Goal: Information Seeking & Learning: Learn about a topic

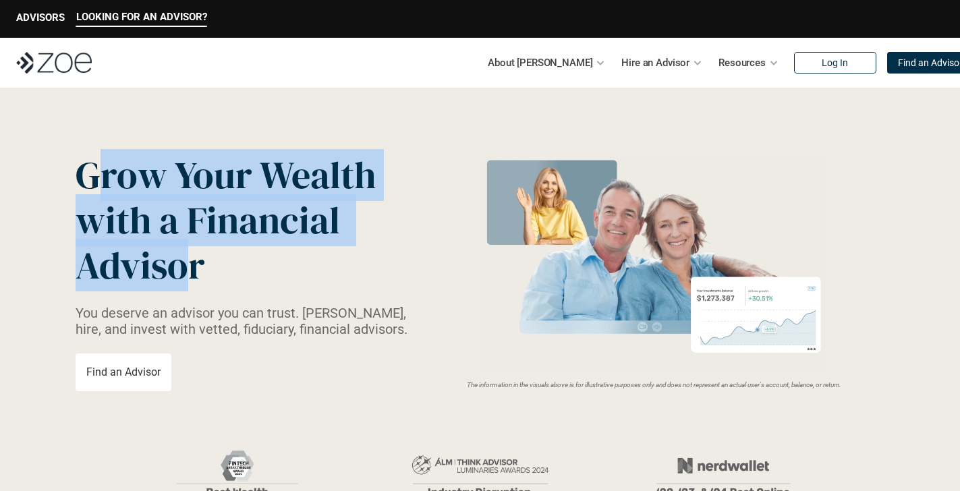
drag, startPoint x: 187, startPoint y: 275, endPoint x: 103, endPoint y: 186, distance: 122.1
click at [103, 186] on p "Grow Your Wealth with a Financial Advisor" at bounding box center [236, 220] width 320 height 136
drag, startPoint x: 103, startPoint y: 184, endPoint x: 186, endPoint y: 264, distance: 115.9
click at [186, 264] on p "Grow Your Wealth with a Financial Advisor" at bounding box center [236, 220] width 320 height 136
drag, startPoint x: 173, startPoint y: 251, endPoint x: 106, endPoint y: 181, distance: 96.4
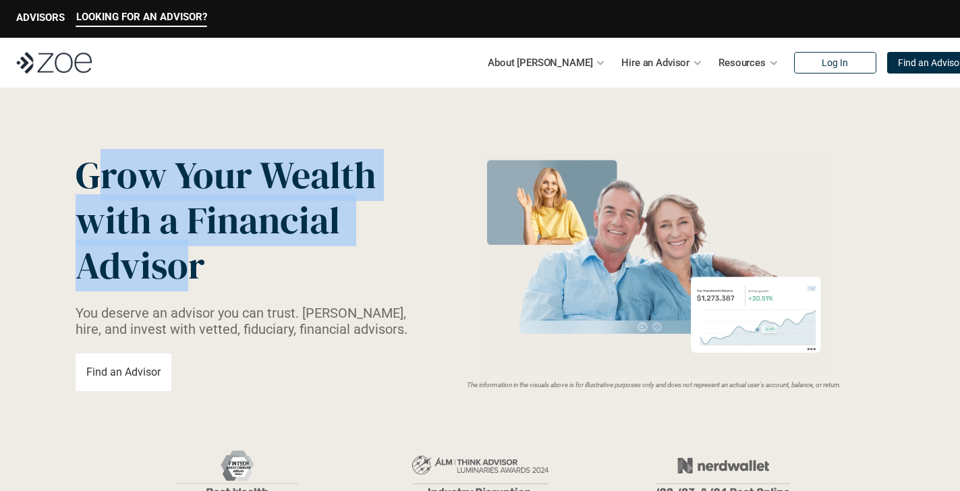
click at [106, 181] on p "Grow Your Wealth with a Financial Advisor" at bounding box center [236, 220] width 320 height 136
drag, startPoint x: 103, startPoint y: 176, endPoint x: 184, endPoint y: 258, distance: 115.9
click at [184, 258] on p "Grow Your Wealth with a Financial Advisor" at bounding box center [236, 220] width 320 height 136
drag, startPoint x: 185, startPoint y: 261, endPoint x: 100, endPoint y: 164, distance: 129.1
click at [100, 164] on p "Grow Your Wealth with a Financial Advisor" at bounding box center [236, 220] width 320 height 136
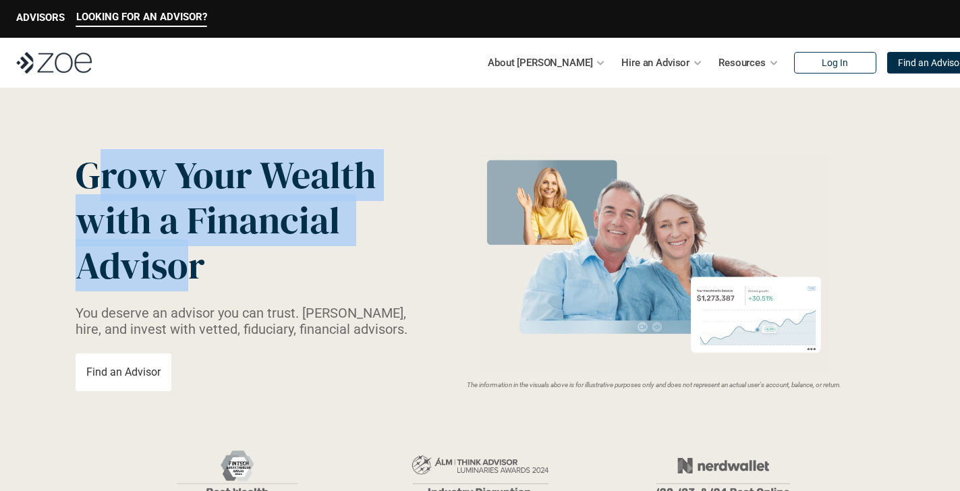
drag, startPoint x: 101, startPoint y: 171, endPoint x: 185, endPoint y: 261, distance: 122.7
click at [185, 261] on p "Grow Your Wealth with a Financial Advisor" at bounding box center [236, 220] width 320 height 136
drag, startPoint x: 185, startPoint y: 261, endPoint x: 99, endPoint y: 173, distance: 123.1
click at [99, 173] on p "Grow Your Wealth with a Financial Advisor" at bounding box center [236, 220] width 320 height 136
drag, startPoint x: 99, startPoint y: 173, endPoint x: 183, endPoint y: 267, distance: 126.6
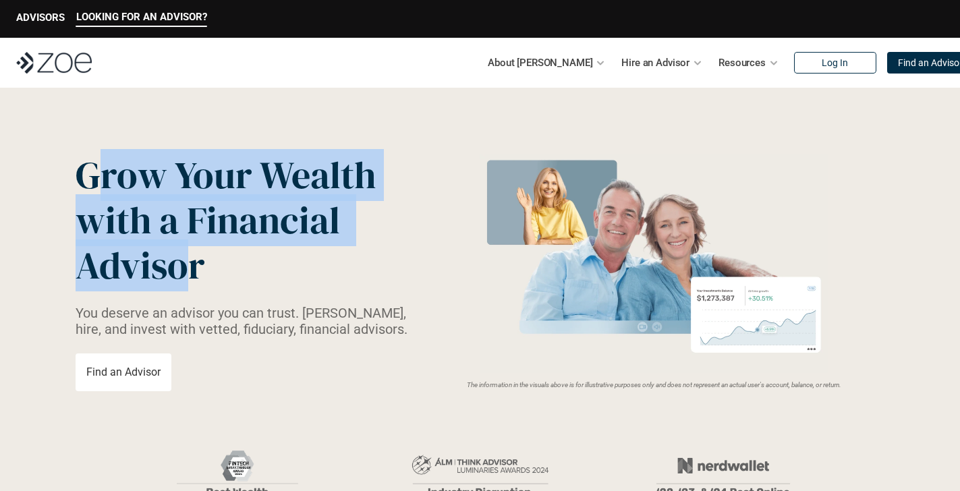
click at [183, 267] on p "Grow Your Wealth with a Financial Advisor" at bounding box center [236, 220] width 320 height 136
drag, startPoint x: 183, startPoint y: 267, endPoint x: 105, endPoint y: 175, distance: 121.5
click at [105, 175] on p "Grow Your Wealth with a Financial Advisor" at bounding box center [236, 220] width 320 height 136
drag, startPoint x: 105, startPoint y: 175, endPoint x: 182, endPoint y: 264, distance: 118.6
click at [183, 265] on p "Grow Your Wealth with a Financial Advisor" at bounding box center [236, 220] width 320 height 136
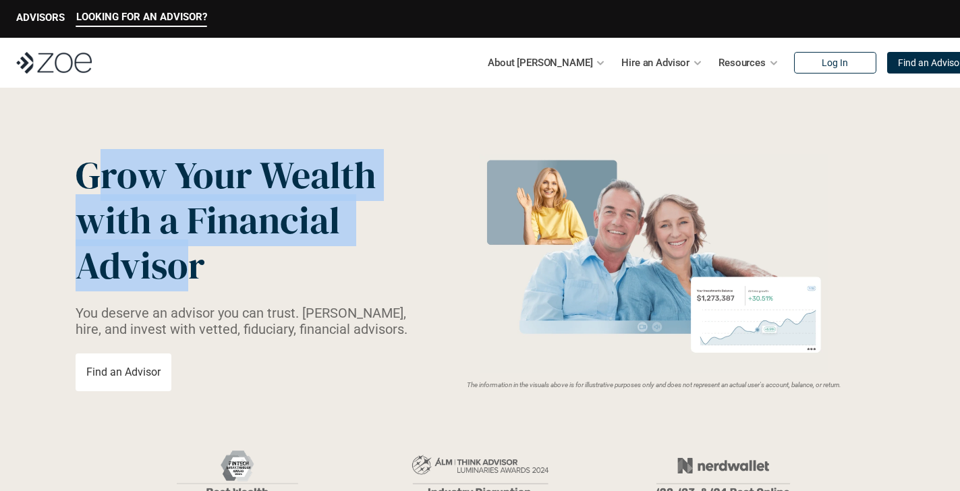
drag, startPoint x: 182, startPoint y: 264, endPoint x: 98, endPoint y: 166, distance: 129.2
click at [98, 166] on p "Grow Your Wealth with a Financial Advisor" at bounding box center [236, 220] width 320 height 136
drag, startPoint x: 115, startPoint y: 190, endPoint x: 181, endPoint y: 260, distance: 95.4
click at [180, 259] on p "Grow Your Wealth with a Financial Advisor" at bounding box center [236, 220] width 320 height 136
drag, startPoint x: 181, startPoint y: 260, endPoint x: 96, endPoint y: 161, distance: 129.6
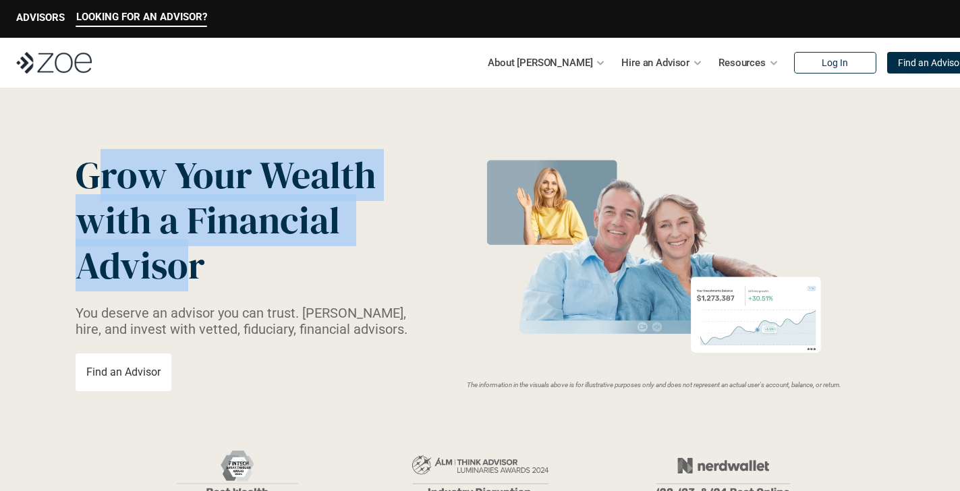
click at [96, 161] on p "Grow Your Wealth with a Financial Advisor" at bounding box center [236, 220] width 320 height 136
drag, startPoint x: 100, startPoint y: 171, endPoint x: 191, endPoint y: 270, distance: 135.1
click at [191, 270] on p "Grow Your Wealth with a Financial Advisor" at bounding box center [236, 220] width 320 height 136
drag, startPoint x: 191, startPoint y: 270, endPoint x: 107, endPoint y: 171, distance: 130.2
click at [107, 171] on p "Grow Your Wealth with a Financial Advisor" at bounding box center [236, 220] width 320 height 136
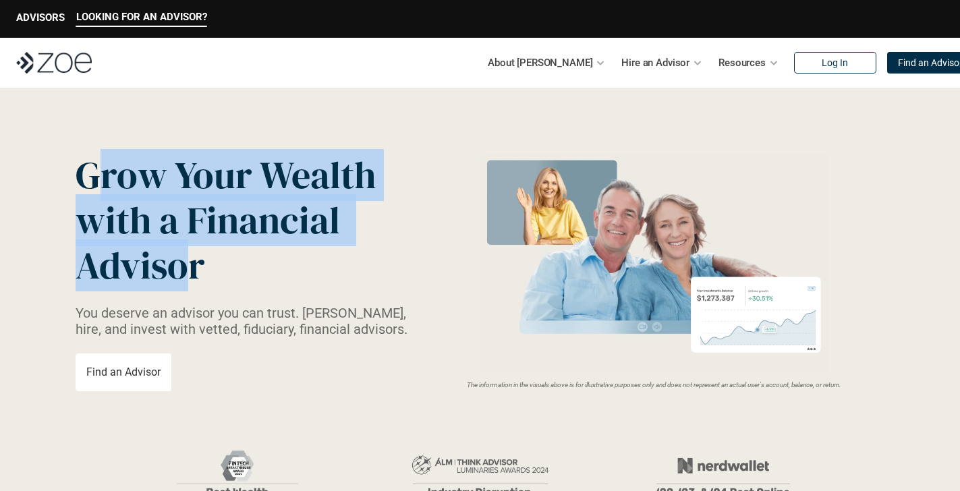
drag, startPoint x: 107, startPoint y: 171, endPoint x: 190, endPoint y: 262, distance: 123.2
click at [190, 262] on p "Grow Your Wealth with a Financial Advisor" at bounding box center [236, 220] width 320 height 136
drag, startPoint x: 188, startPoint y: 262, endPoint x: 105, endPoint y: 176, distance: 119.3
click at [105, 176] on p "Grow Your Wealth with a Financial Advisor" at bounding box center [236, 220] width 320 height 136
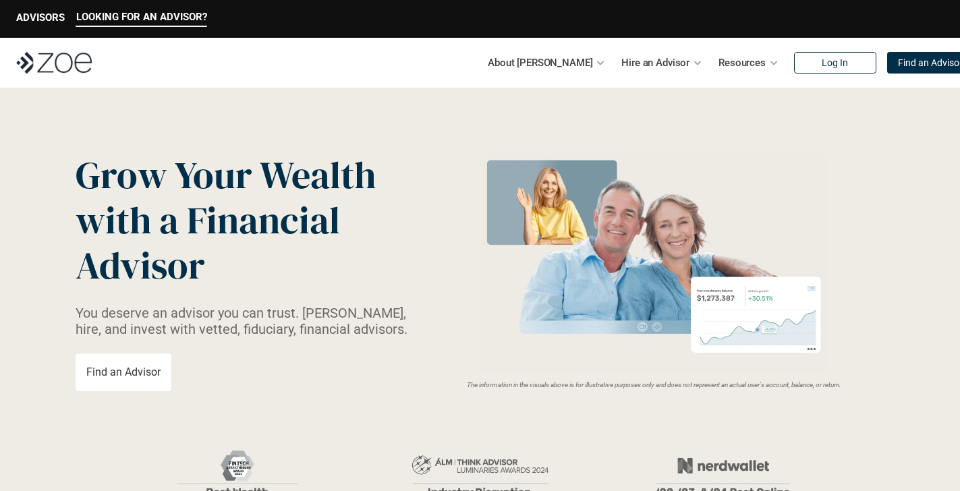
click at [101, 181] on span "Grow Your Wealth" at bounding box center [226, 175] width 300 height 52
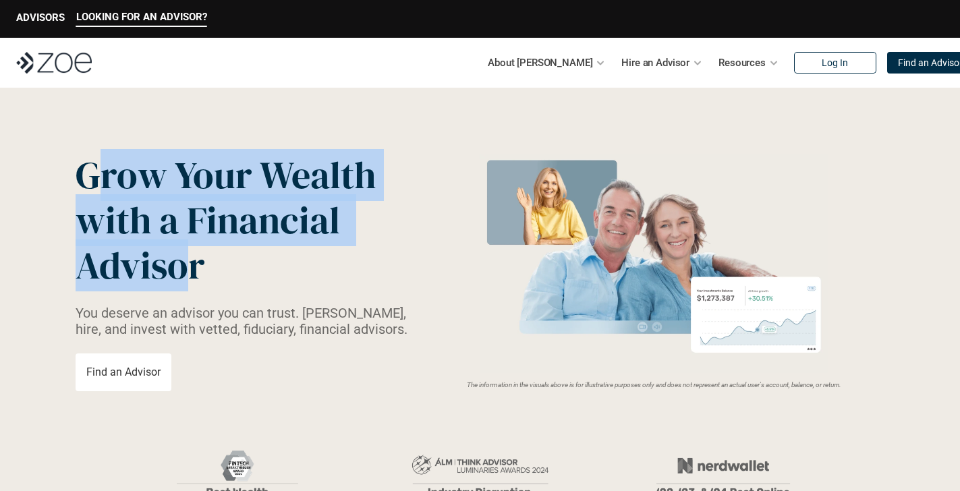
drag, startPoint x: 101, startPoint y: 173, endPoint x: 184, endPoint y: 264, distance: 123.7
click at [184, 264] on p "Grow Your Wealth with a Financial Advisor" at bounding box center [236, 220] width 320 height 136
drag, startPoint x: 185, startPoint y: 266, endPoint x: 101, endPoint y: 173, distance: 126.6
click at [101, 173] on p "Grow Your Wealth with a Financial Advisor" at bounding box center [236, 220] width 320 height 136
drag, startPoint x: 101, startPoint y: 173, endPoint x: 185, endPoint y: 268, distance: 128.1
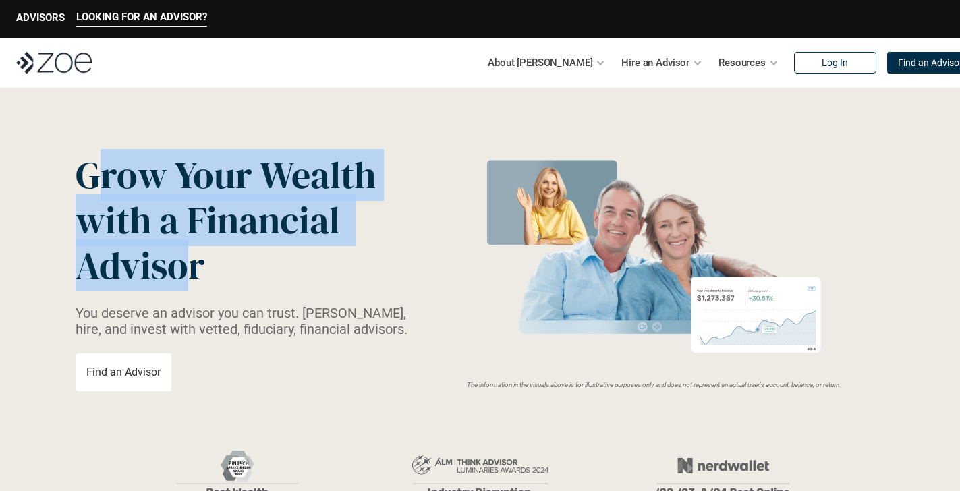
click at [185, 268] on p "Grow Your Wealth with a Financial Advisor" at bounding box center [236, 220] width 320 height 136
drag, startPoint x: 185, startPoint y: 268, endPoint x: 101, endPoint y: 173, distance: 127.6
click at [101, 173] on p "Grow Your Wealth with a Financial Advisor" at bounding box center [236, 220] width 320 height 136
drag, startPoint x: 101, startPoint y: 173, endPoint x: 178, endPoint y: 263, distance: 118.6
click at [178, 263] on p "Grow Your Wealth with a Financial Advisor" at bounding box center [236, 220] width 320 height 136
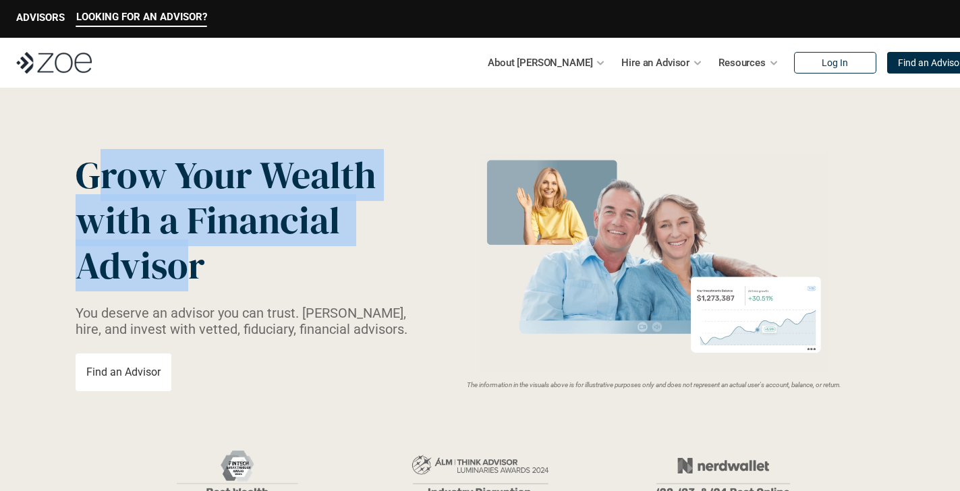
drag, startPoint x: 184, startPoint y: 268, endPoint x: 97, endPoint y: 168, distance: 132.4
click at [96, 168] on p "Grow Your Wealth with a Financial Advisor" at bounding box center [236, 220] width 320 height 136
drag, startPoint x: 108, startPoint y: 181, endPoint x: 200, endPoint y: 279, distance: 134.6
click at [204, 281] on p "Grow Your Wealth with a Financial Advisor" at bounding box center [236, 220] width 320 height 136
drag, startPoint x: 186, startPoint y: 270, endPoint x: 104, endPoint y: 171, distance: 129.4
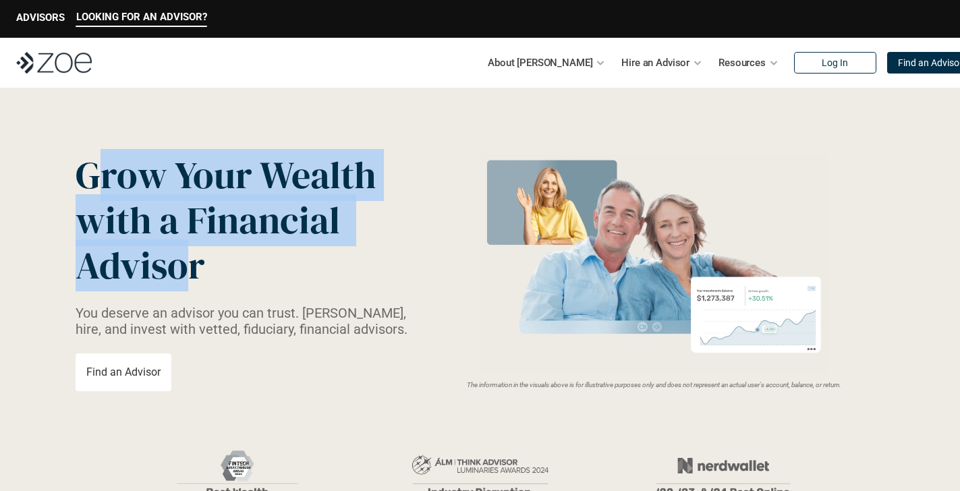
click at [104, 171] on p "Grow Your Wealth with a Financial Advisor" at bounding box center [236, 220] width 320 height 136
drag, startPoint x: 104, startPoint y: 171, endPoint x: 188, endPoint y: 268, distance: 128.6
click at [188, 268] on p "Grow Your Wealth with a Financial Advisor" at bounding box center [236, 220] width 320 height 136
drag, startPoint x: 188, startPoint y: 268, endPoint x: 104, endPoint y: 172, distance: 127.6
click at [104, 172] on p "Grow Your Wealth with a Financial Advisor" at bounding box center [236, 220] width 320 height 136
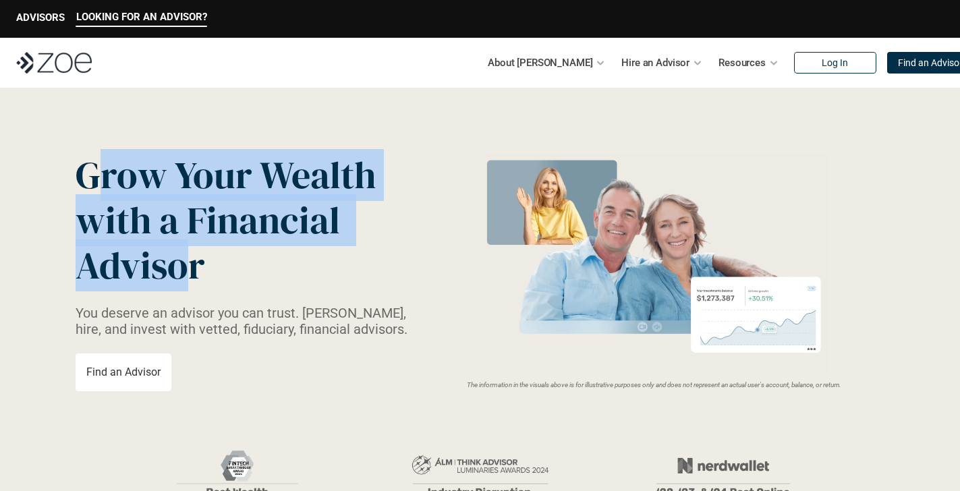
drag, startPoint x: 103, startPoint y: 178, endPoint x: 186, endPoint y: 254, distance: 113.2
click at [186, 254] on p "Grow Your Wealth with a Financial Advisor" at bounding box center [236, 220] width 320 height 136
drag, startPoint x: 198, startPoint y: 266, endPoint x: 74, endPoint y: 165, distance: 160.1
click at [74, 165] on header "Grow Your Wealth with a Financial Advisor You deserve an advisor you can trust.…" at bounding box center [480, 386] width 960 height 597
drag, startPoint x: 106, startPoint y: 187, endPoint x: 208, endPoint y: 274, distance: 134.5
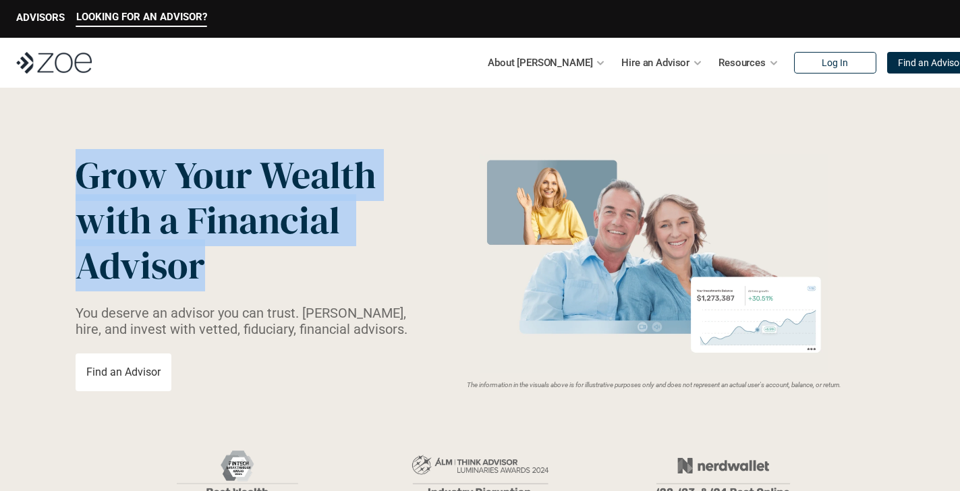
click at [208, 274] on header "Grow Your Wealth with a Financial Advisor You deserve an advisor you can trust.…" at bounding box center [480, 386] width 960 height 597
drag, startPoint x: 208, startPoint y: 274, endPoint x: 77, endPoint y: 164, distance: 171.4
click at [77, 164] on p "Grow Your Wealth with a Financial Advisor" at bounding box center [236, 220] width 320 height 136
drag, startPoint x: 77, startPoint y: 171, endPoint x: 222, endPoint y: 275, distance: 178.4
click at [222, 275] on p "Grow Your Wealth with a Financial Advisor" at bounding box center [236, 220] width 320 height 136
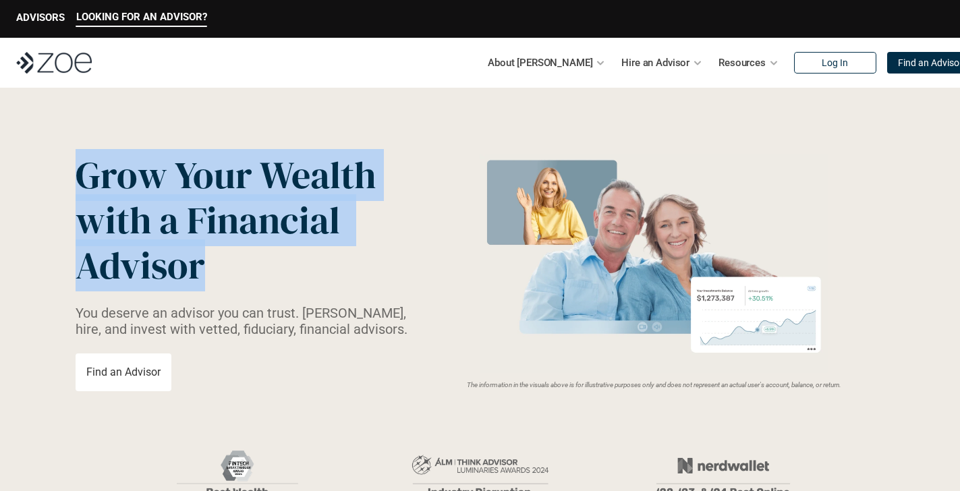
drag, startPoint x: 221, startPoint y: 275, endPoint x: 86, endPoint y: 175, distance: 167.4
click at [86, 175] on p "Grow Your Wealth with a Financial Advisor" at bounding box center [236, 220] width 320 height 136
drag, startPoint x: 100, startPoint y: 176, endPoint x: 190, endPoint y: 268, distance: 129.3
click at [190, 268] on p "Grow Your Wealth with a Financial Advisor" at bounding box center [236, 220] width 320 height 136
drag, startPoint x: 190, startPoint y: 268, endPoint x: 105, endPoint y: 177, distance: 125.0
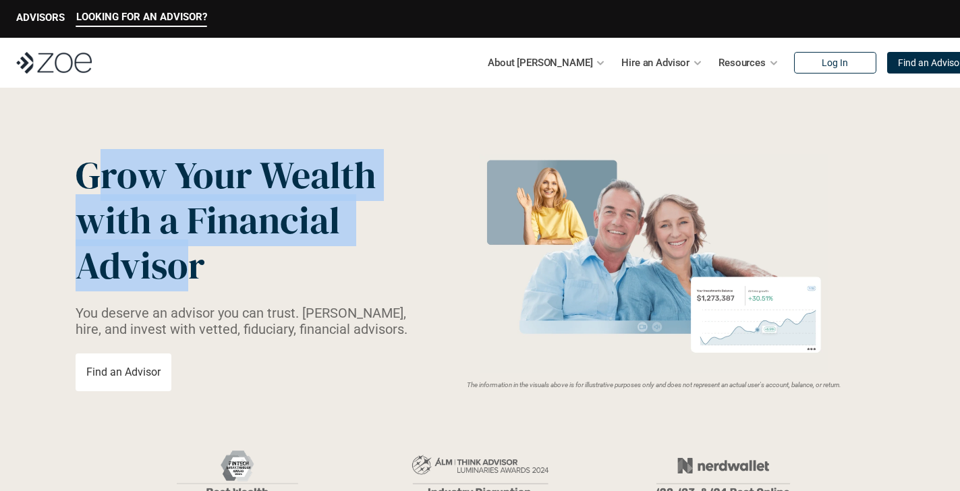
click at [105, 177] on p "Grow Your Wealth with a Financial Advisor" at bounding box center [236, 220] width 320 height 136
click at [126, 179] on span "Grow Your Wealth" at bounding box center [226, 175] width 300 height 52
drag, startPoint x: 103, startPoint y: 175, endPoint x: 185, endPoint y: 258, distance: 116.9
click at [185, 258] on p "Grow Your Wealth with a Financial Advisor" at bounding box center [236, 220] width 320 height 136
drag, startPoint x: 200, startPoint y: 270, endPoint x: 76, endPoint y: 176, distance: 155.4
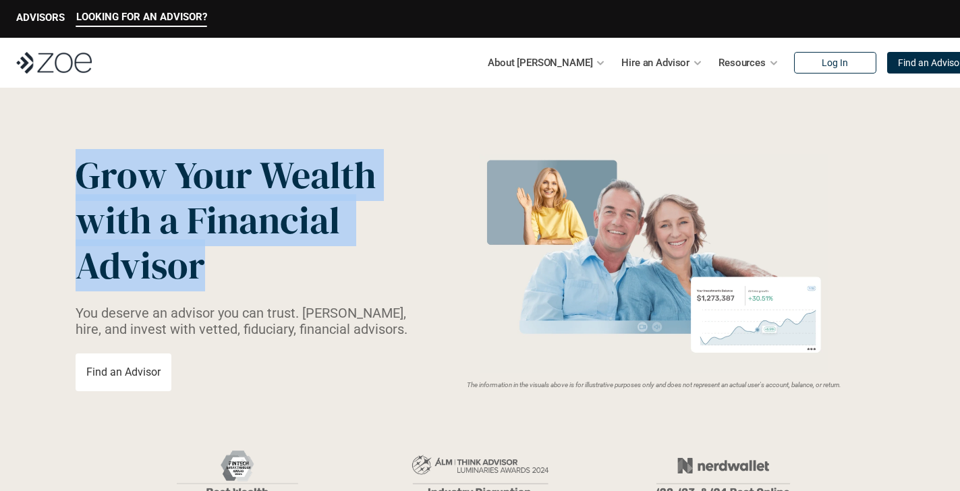
click at [76, 176] on p "Grow Your Wealth with a Financial Advisor" at bounding box center [236, 220] width 320 height 136
drag, startPoint x: 76, startPoint y: 176, endPoint x: 203, endPoint y: 265, distance: 155.0
click at [203, 265] on p "Grow Your Wealth with a Financial Advisor" at bounding box center [236, 220] width 320 height 136
drag, startPoint x: 203, startPoint y: 265, endPoint x: 82, endPoint y: 171, distance: 152.9
click at [82, 171] on p "Grow Your Wealth with a Financial Advisor" at bounding box center [236, 220] width 320 height 136
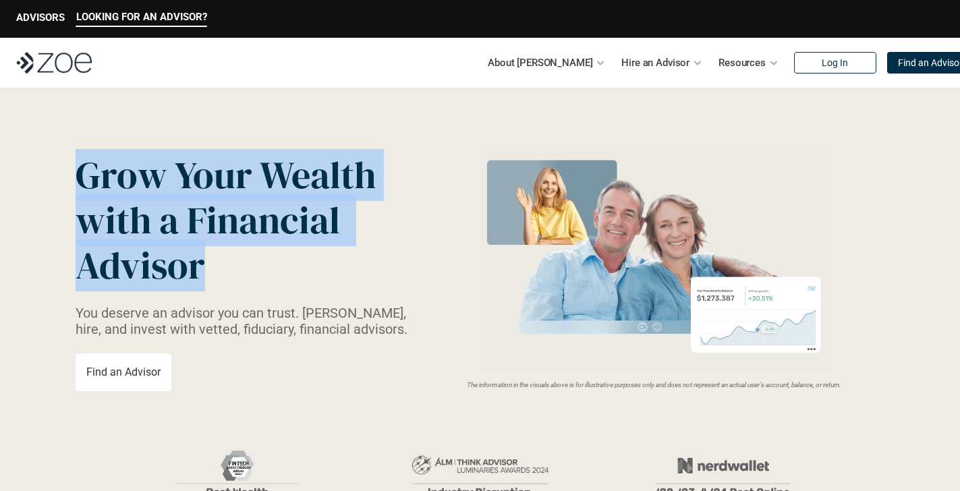
drag, startPoint x: 82, startPoint y: 171, endPoint x: 204, endPoint y: 273, distance: 158.6
click at [204, 273] on p "Grow Your Wealth with a Financial Advisor" at bounding box center [236, 220] width 320 height 136
drag, startPoint x: 204, startPoint y: 273, endPoint x: 84, endPoint y: 179, distance: 152.5
click at [84, 179] on p "Grow Your Wealth with a Financial Advisor" at bounding box center [236, 220] width 320 height 136
drag, startPoint x: 84, startPoint y: 179, endPoint x: 189, endPoint y: 268, distance: 137.8
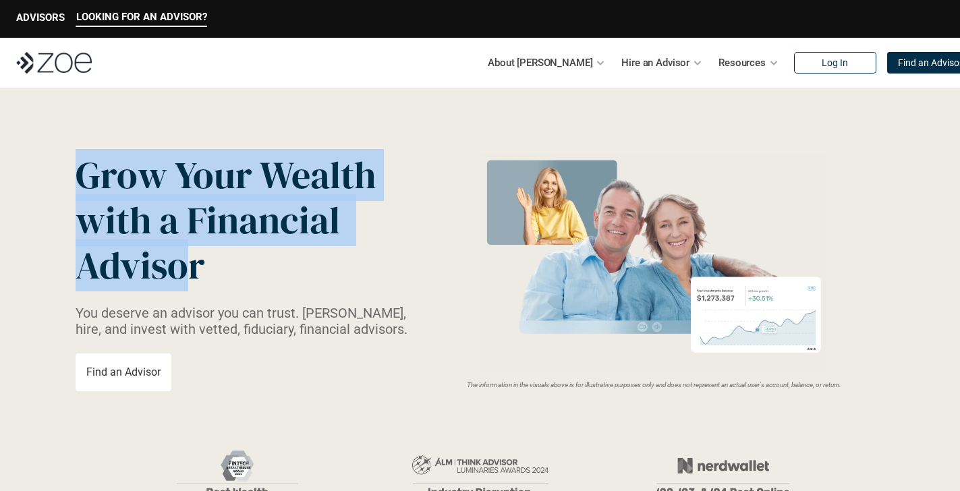
click at [189, 268] on p "Grow Your Wealth with a Financial Advisor" at bounding box center [236, 220] width 320 height 136
drag, startPoint x: 189, startPoint y: 268, endPoint x: 99, endPoint y: 174, distance: 130.3
click at [99, 174] on p "Grow Your Wealth with a Financial Advisor" at bounding box center [236, 220] width 320 height 136
drag, startPoint x: 99, startPoint y: 174, endPoint x: 190, endPoint y: 273, distance: 133.7
click at [190, 273] on p "Grow Your Wealth with a Financial Advisor" at bounding box center [236, 220] width 320 height 136
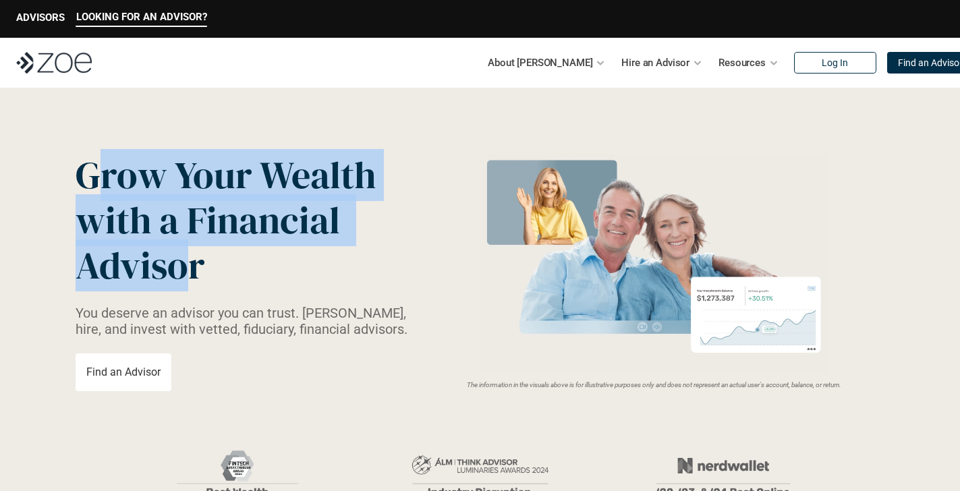
drag, startPoint x: 190, startPoint y: 273, endPoint x: 103, endPoint y: 178, distance: 128.0
click at [103, 178] on p "Grow Your Wealth with a Financial Advisor" at bounding box center [236, 220] width 320 height 136
drag, startPoint x: 103, startPoint y: 178, endPoint x: 183, endPoint y: 262, distance: 116.4
click at [183, 262] on p "Grow Your Wealth with a Financial Advisor" at bounding box center [236, 220] width 320 height 136
drag, startPoint x: 183, startPoint y: 262, endPoint x: 107, endPoint y: 182, distance: 111.2
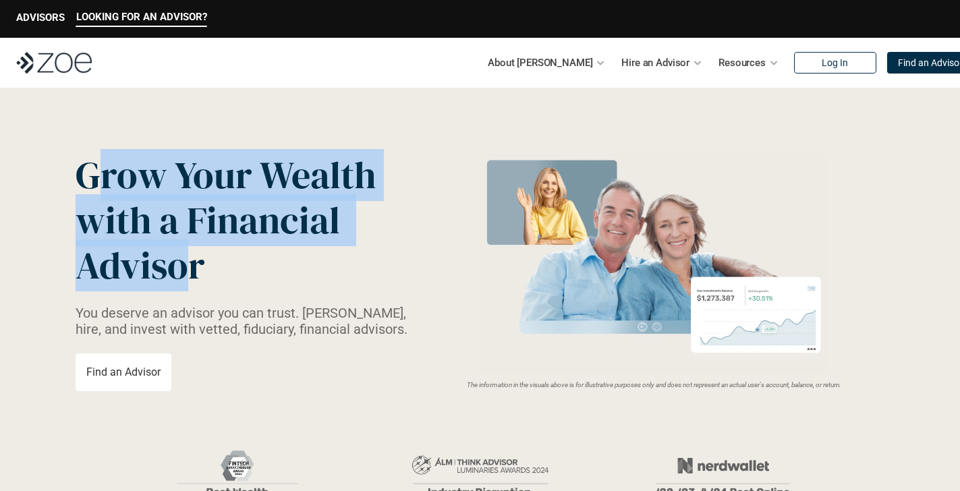
click at [107, 182] on p "Grow Your Wealth with a Financial Advisor" at bounding box center [236, 220] width 320 height 136
click at [107, 182] on span "Grow Your Wealth" at bounding box center [226, 175] width 300 height 52
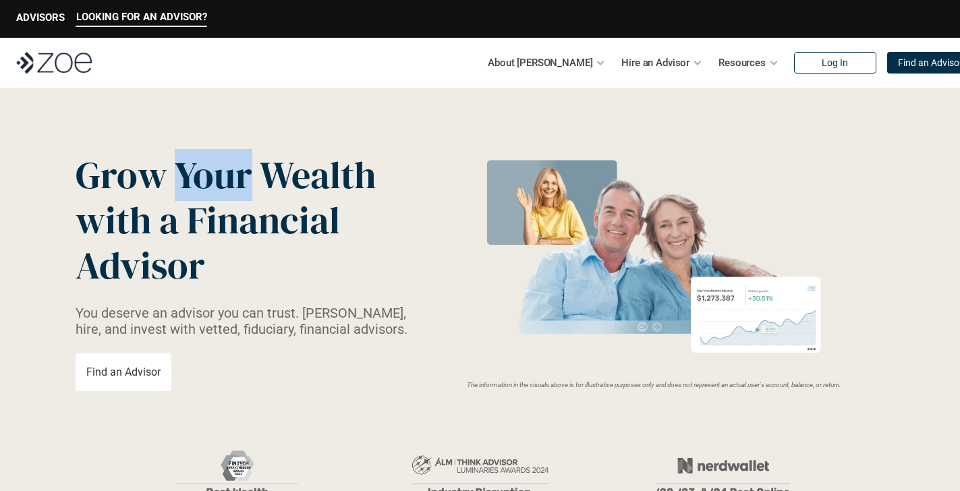
drag, startPoint x: 179, startPoint y: 177, endPoint x: 252, endPoint y: 174, distance: 73.6
click at [252, 174] on span "Grow Your Wealth" at bounding box center [226, 175] width 300 height 52
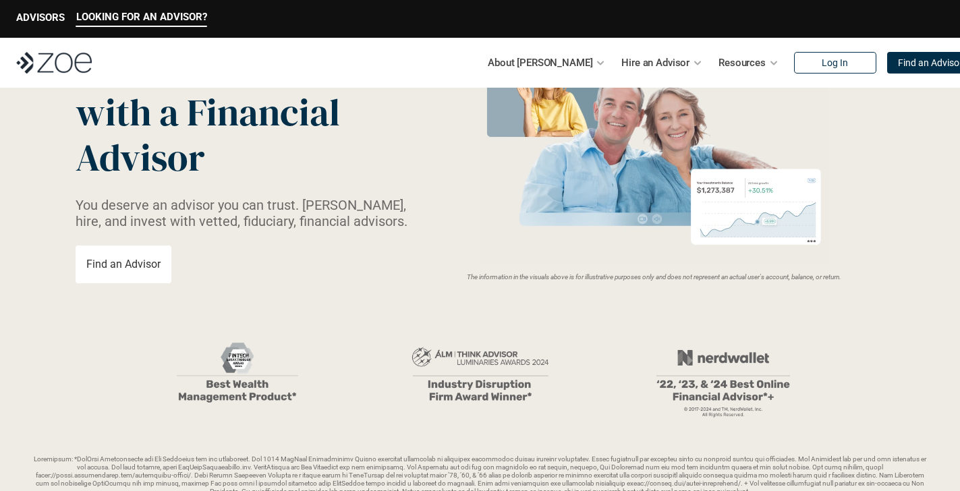
scroll to position [124, 0]
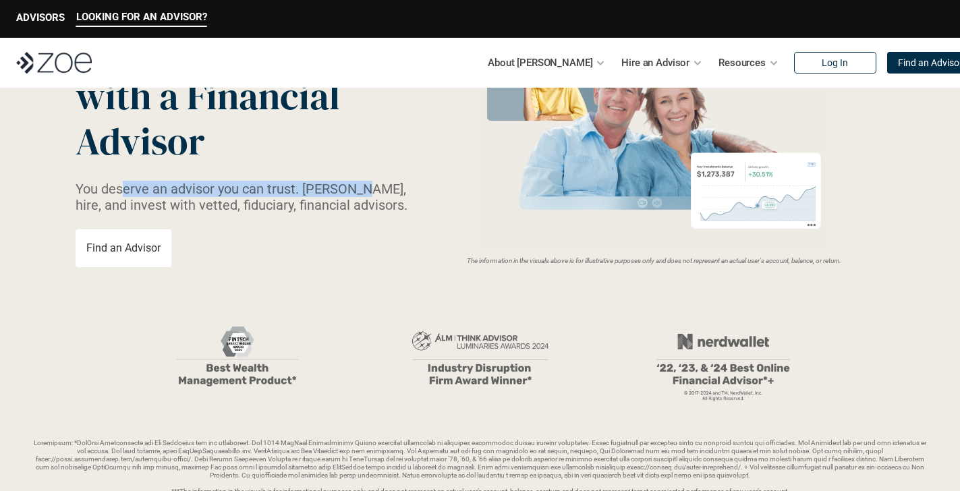
drag, startPoint x: 122, startPoint y: 185, endPoint x: 352, endPoint y: 183, distance: 230.0
click at [352, 183] on p "You deserve an advisor you can trust. [PERSON_NAME], hire, and invest with vett…" at bounding box center [250, 197] width 348 height 32
drag, startPoint x: 371, startPoint y: 187, endPoint x: 88, endPoint y: 192, distance: 283.4
click at [87, 192] on p "You deserve an advisor you can trust. [PERSON_NAME], hire, and invest with vett…" at bounding box center [250, 197] width 348 height 32
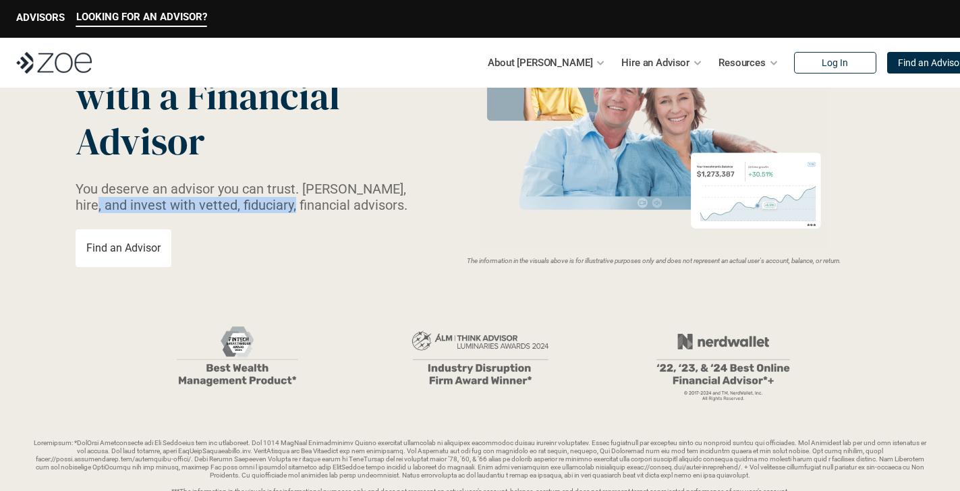
drag, startPoint x: 91, startPoint y: 204, endPoint x: 291, endPoint y: 206, distance: 200.3
click at [291, 206] on p "You deserve an advisor you can trust. [PERSON_NAME], hire, and invest with vett…" at bounding box center [250, 197] width 348 height 32
drag, startPoint x: 293, startPoint y: 206, endPoint x: 143, endPoint y: 205, distance: 149.8
click at [143, 205] on p "You deserve an advisor you can trust. [PERSON_NAME], hire, and invest with vett…" at bounding box center [250, 197] width 348 height 32
drag, startPoint x: 115, startPoint y: 205, endPoint x: 294, endPoint y: 204, distance: 178.8
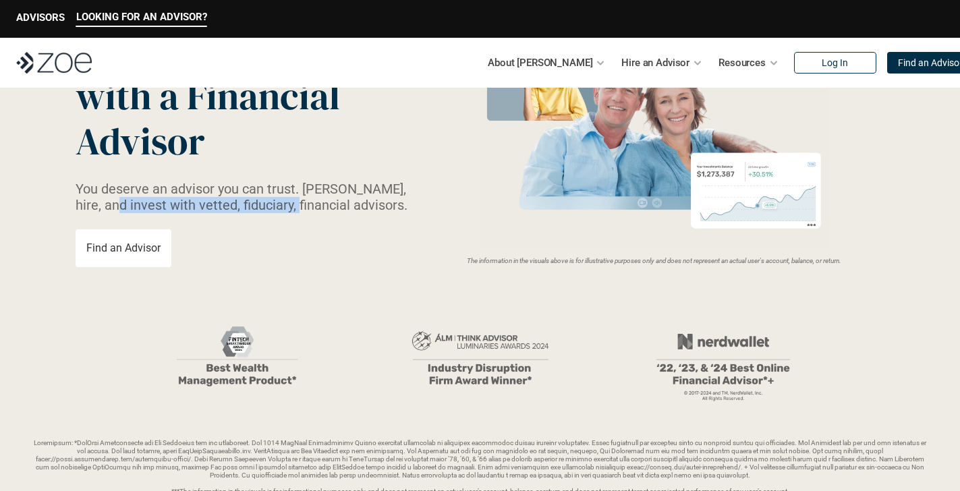
click at [294, 204] on p "You deserve an advisor you can trust. [PERSON_NAME], hire, and invest with vett…" at bounding box center [250, 197] width 348 height 32
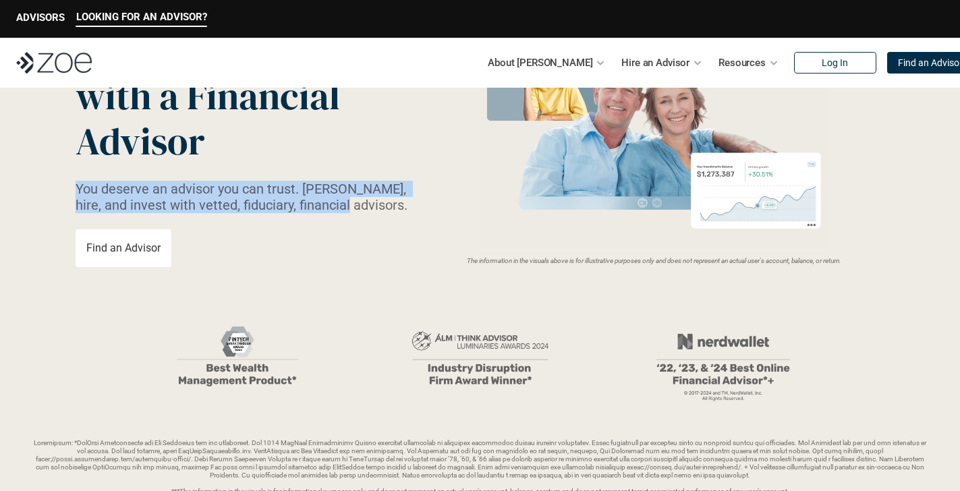
drag, startPoint x: 348, startPoint y: 206, endPoint x: 77, endPoint y: 193, distance: 271.5
click at [77, 193] on p "You deserve an advisor you can trust. [PERSON_NAME], hire, and invest with vett…" at bounding box center [250, 197] width 348 height 32
click at [80, 190] on p "You deserve an advisor you can trust. [PERSON_NAME], hire, and invest with vett…" at bounding box center [250, 197] width 348 height 32
drag, startPoint x: 81, startPoint y: 188, endPoint x: 340, endPoint y: 208, distance: 259.8
click at [340, 208] on p "You deserve an advisor you can trust. [PERSON_NAME], hire, and invest with vett…" at bounding box center [250, 197] width 348 height 32
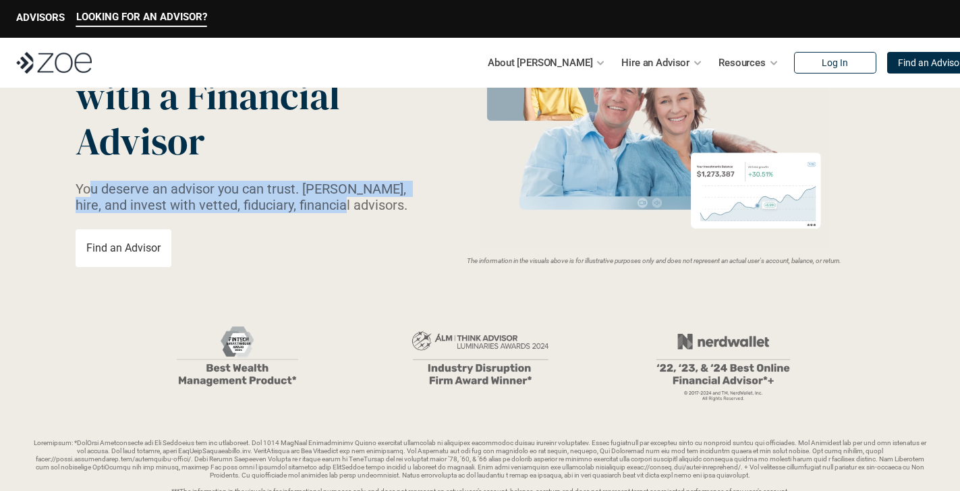
drag, startPoint x: 343, startPoint y: 208, endPoint x: 89, endPoint y: 188, distance: 255.1
click at [89, 188] on p "You deserve an advisor you can trust. [PERSON_NAME], hire, and invest with vett…" at bounding box center [250, 197] width 348 height 32
drag, startPoint x: 86, startPoint y: 189, endPoint x: 306, endPoint y: 204, distance: 219.8
click at [295, 204] on p "You deserve an advisor you can trust. [PERSON_NAME], hire, and invest with vett…" at bounding box center [250, 197] width 348 height 32
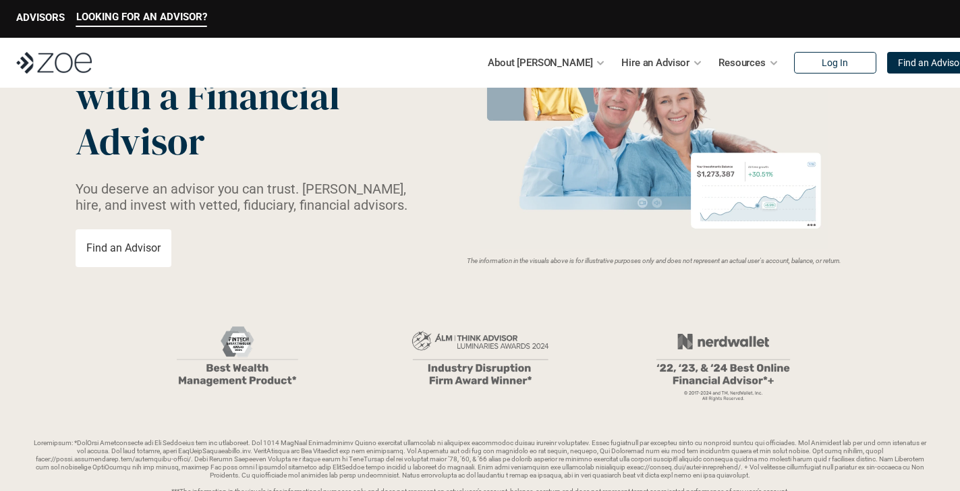
click at [320, 204] on p "You deserve an advisor you can trust. [PERSON_NAME], hire, and invest with vett…" at bounding box center [250, 197] width 348 height 32
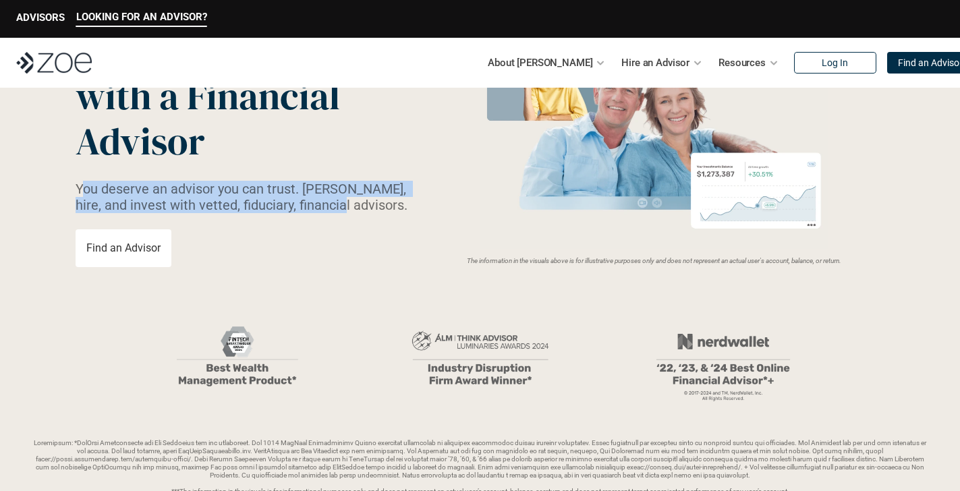
drag, startPoint x: 343, startPoint y: 208, endPoint x: 80, endPoint y: 190, distance: 263.1
click at [80, 190] on p "You deserve an advisor you can trust. [PERSON_NAME], hire, and invest with vett…" at bounding box center [250, 197] width 348 height 32
drag, startPoint x: 84, startPoint y: 190, endPoint x: 341, endPoint y: 208, distance: 257.7
click at [341, 208] on p "You deserve an advisor you can trust. [PERSON_NAME], hire, and invest with vett…" at bounding box center [250, 197] width 348 height 32
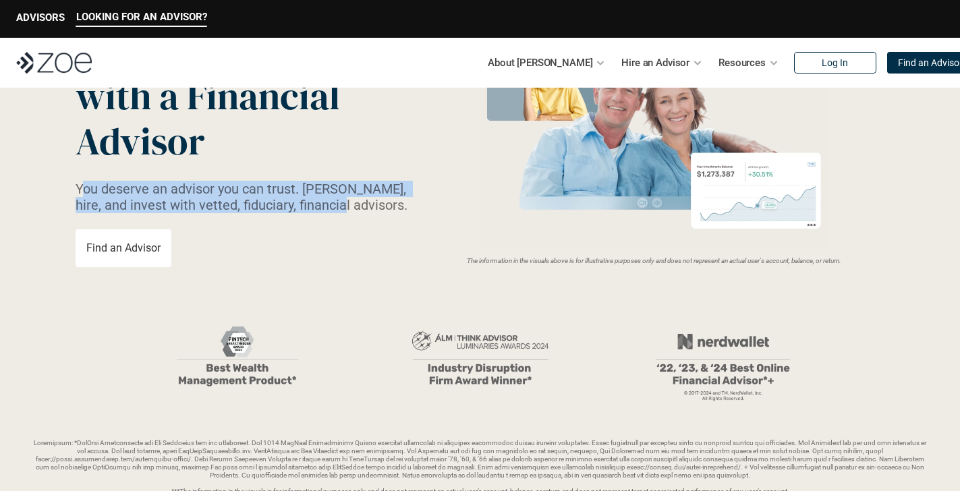
click at [105, 196] on p "You deserve an advisor you can trust. [PERSON_NAME], hire, and invest with vett…" at bounding box center [250, 197] width 348 height 32
drag, startPoint x: 81, startPoint y: 188, endPoint x: 341, endPoint y: 208, distance: 261.2
click at [341, 208] on p "You deserve an advisor you can trust. [PERSON_NAME], hire, and invest with vett…" at bounding box center [250, 197] width 348 height 32
drag, startPoint x: 341, startPoint y: 208, endPoint x: 283, endPoint y: 205, distance: 58.1
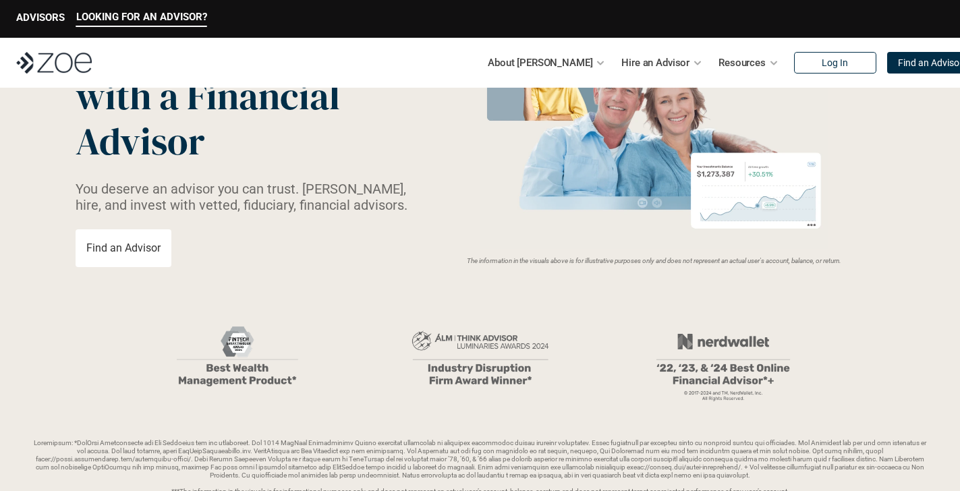
click at [285, 205] on p "You deserve an advisor you can trust. [PERSON_NAME], hire, and invest with vett…" at bounding box center [250, 197] width 348 height 32
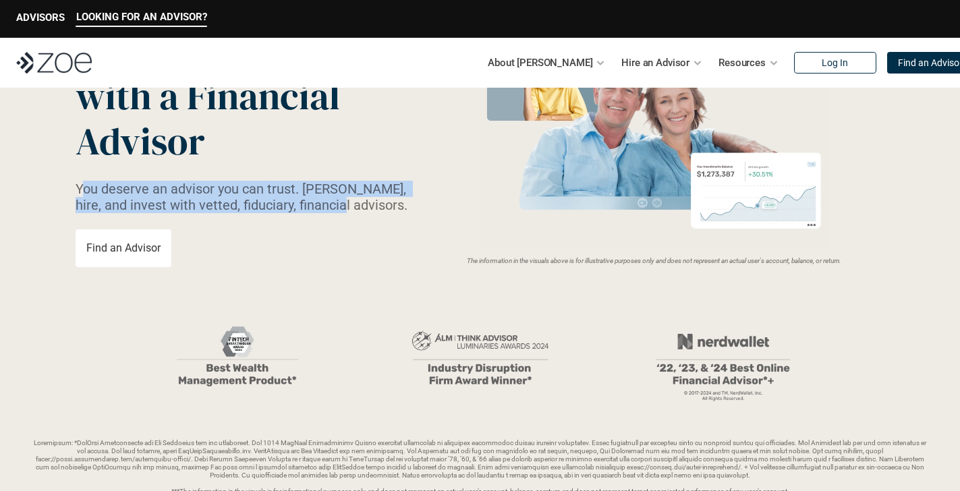
drag, startPoint x: 341, startPoint y: 205, endPoint x: 86, endPoint y: 192, distance: 255.3
click at [86, 192] on p "You deserve an advisor you can trust. [PERSON_NAME], hire, and invest with vett…" at bounding box center [250, 197] width 348 height 32
drag, startPoint x: 85, startPoint y: 191, endPoint x: 339, endPoint y: 203, distance: 254.6
click at [339, 203] on p "You deserve an advisor you can trust. [PERSON_NAME], hire, and invest with vett…" at bounding box center [250, 197] width 348 height 32
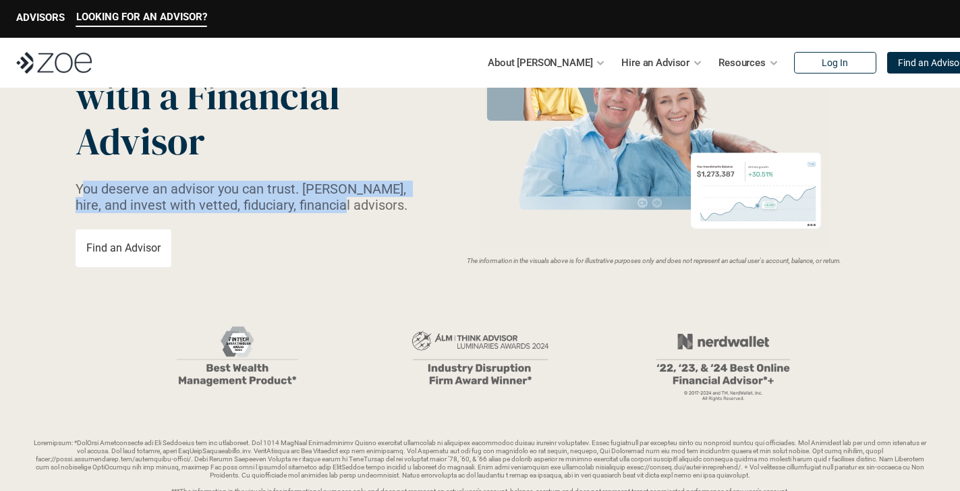
drag, startPoint x: 341, startPoint y: 203, endPoint x: 84, endPoint y: 188, distance: 257.4
click at [84, 188] on p "You deserve an advisor you can trust. [PERSON_NAME], hire, and invest with vett…" at bounding box center [250, 197] width 348 height 32
drag, startPoint x: 84, startPoint y: 188, endPoint x: 343, endPoint y: 206, distance: 259.6
click at [343, 206] on p "You deserve an advisor you can trust. [PERSON_NAME], hire, and invest with vett…" at bounding box center [250, 197] width 348 height 32
drag, startPoint x: 343, startPoint y: 206, endPoint x: 88, endPoint y: 192, distance: 255.4
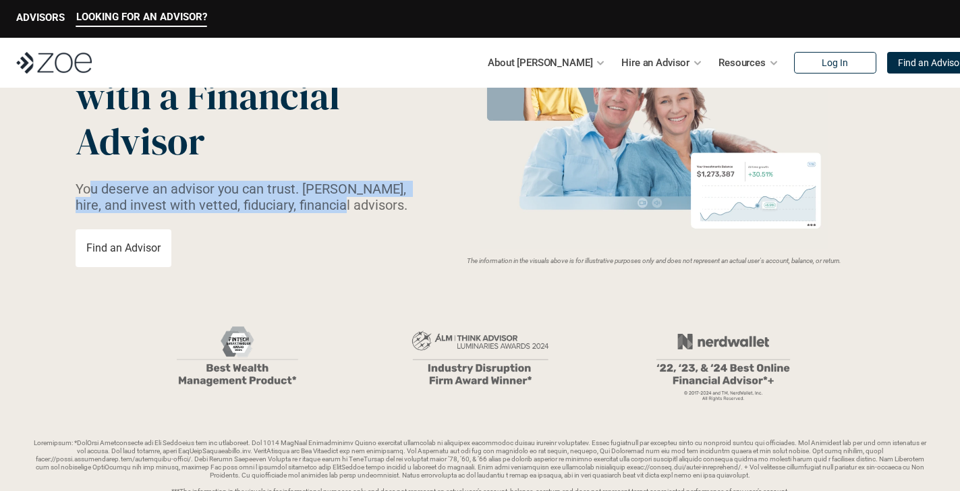
click at [88, 192] on p "You deserve an advisor you can trust. [PERSON_NAME], hire, and invest with vett…" at bounding box center [250, 197] width 348 height 32
drag, startPoint x: 85, startPoint y: 190, endPoint x: 343, endPoint y: 204, distance: 258.1
click at [343, 204] on p "You deserve an advisor you can trust. [PERSON_NAME], hire, and invest with vett…" at bounding box center [250, 197] width 348 height 32
click at [343, 205] on p "You deserve an advisor you can trust. [PERSON_NAME], hire, and invest with vett…" at bounding box center [250, 197] width 348 height 32
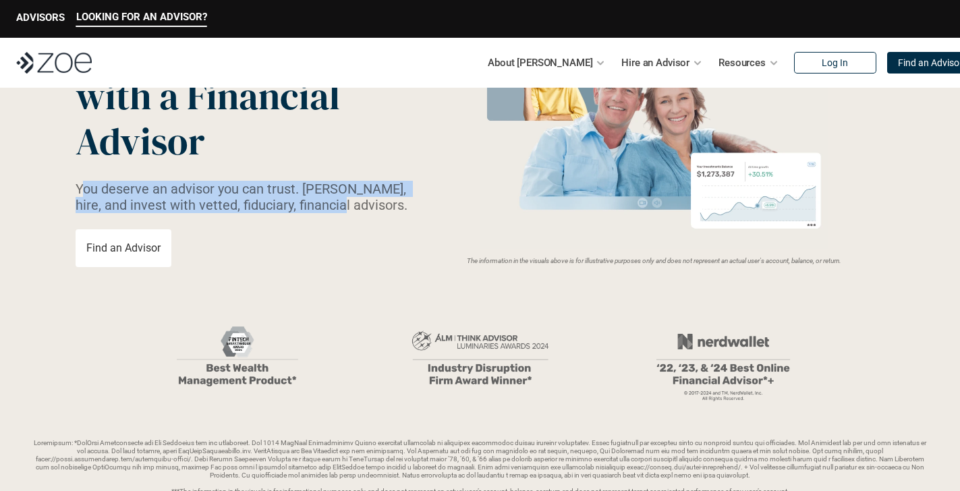
drag, startPoint x: 343, startPoint y: 206, endPoint x: 85, endPoint y: 185, distance: 258.6
click at [85, 185] on p "You deserve an advisor you can trust. [PERSON_NAME], hire, and invest with vett…" at bounding box center [250, 197] width 348 height 32
drag, startPoint x: 85, startPoint y: 185, endPoint x: 340, endPoint y: 201, distance: 255.5
click at [340, 201] on p "You deserve an advisor you can trust. [PERSON_NAME], hire, and invest with vett…" at bounding box center [250, 197] width 348 height 32
drag, startPoint x: 340, startPoint y: 206, endPoint x: 80, endPoint y: 191, distance: 260.8
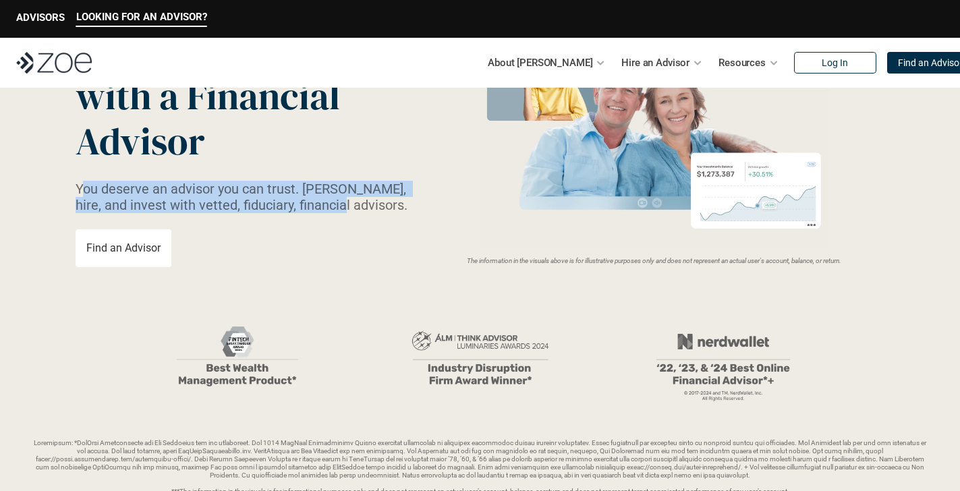
click at [80, 191] on p "You deserve an advisor you can trust. [PERSON_NAME], hire, and invest with vett…" at bounding box center [250, 197] width 348 height 32
drag, startPoint x: 82, startPoint y: 190, endPoint x: 341, endPoint y: 207, distance: 259.6
click at [341, 207] on p "You deserve an advisor you can trust. [PERSON_NAME], hire, and invest with vett…" at bounding box center [250, 197] width 348 height 32
drag, startPoint x: 341, startPoint y: 207, endPoint x: 86, endPoint y: 190, distance: 255.5
click at [86, 190] on p "You deserve an advisor you can trust. [PERSON_NAME], hire, and invest with vett…" at bounding box center [250, 197] width 348 height 32
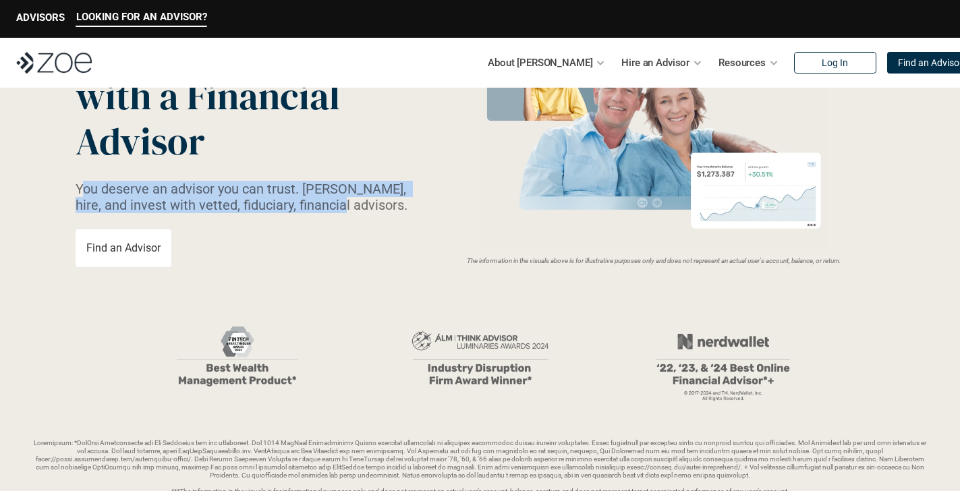
drag, startPoint x: 86, startPoint y: 190, endPoint x: 344, endPoint y: 206, distance: 258.8
click at [344, 206] on p "You deserve an advisor you can trust. [PERSON_NAME], hire, and invest with vett…" at bounding box center [250, 197] width 348 height 32
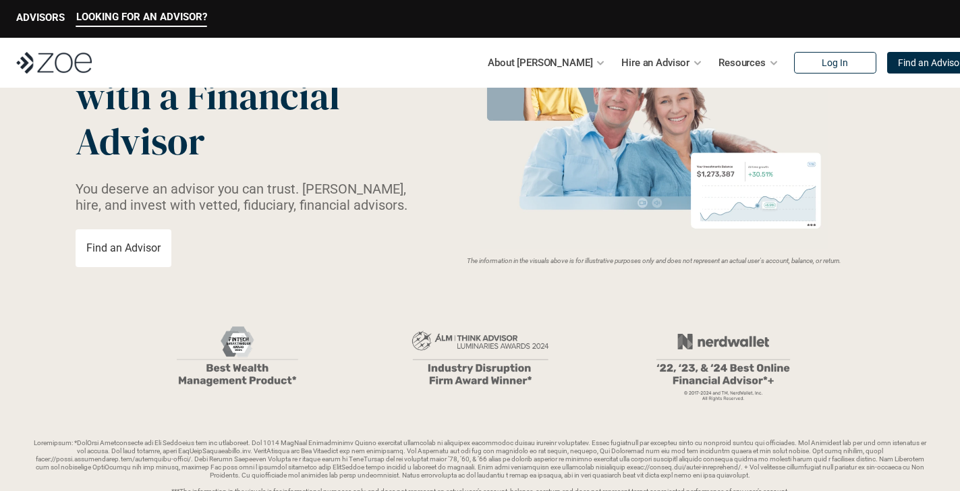
click at [175, 182] on p "You deserve an advisor you can trust. [PERSON_NAME], hire, and invest with vett…" at bounding box center [250, 197] width 348 height 32
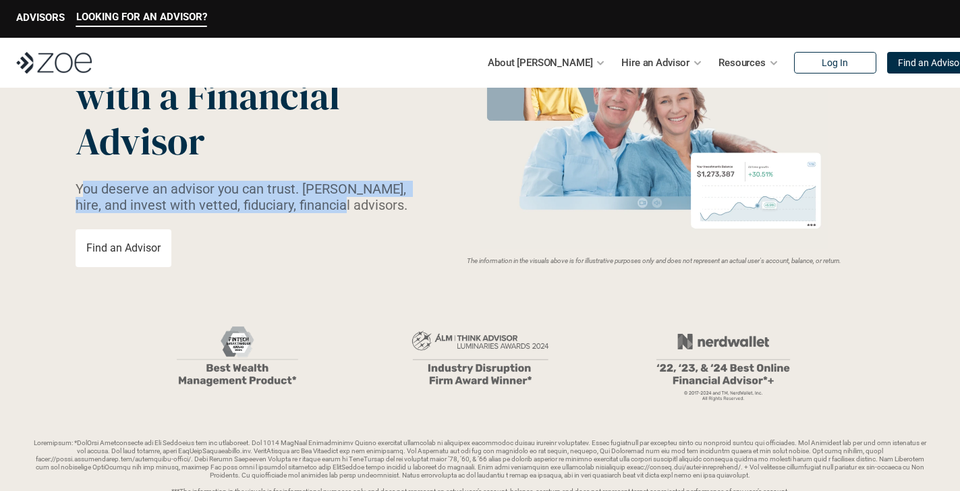
drag, startPoint x: 84, startPoint y: 190, endPoint x: 340, endPoint y: 202, distance: 256.6
click at [340, 202] on p "You deserve an advisor you can trust. [PERSON_NAME], hire, and invest with vett…" at bounding box center [250, 197] width 348 height 32
drag, startPoint x: 340, startPoint y: 204, endPoint x: 84, endPoint y: 188, distance: 256.8
click at [84, 188] on p "You deserve an advisor you can trust. [PERSON_NAME], hire, and invest with vett…" at bounding box center [250, 197] width 348 height 32
drag, startPoint x: 84, startPoint y: 188, endPoint x: 351, endPoint y: 206, distance: 267.7
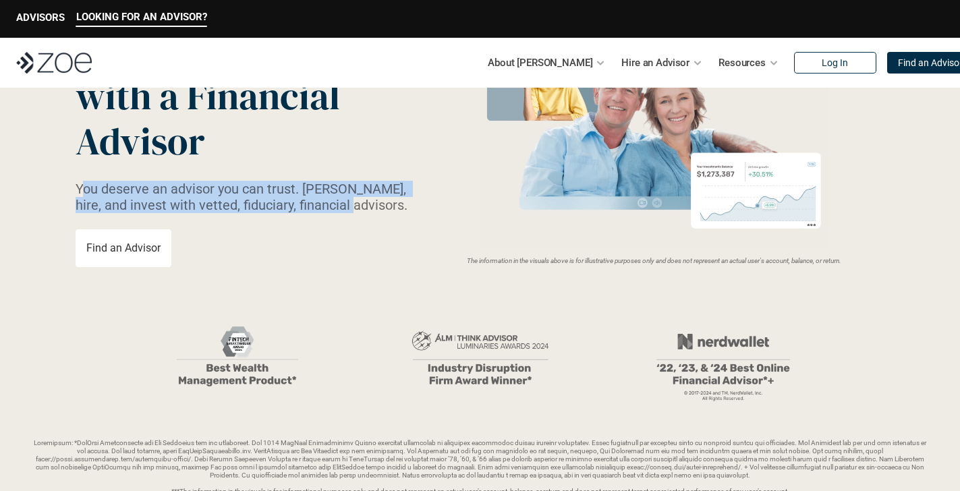
click at [358, 206] on p "You deserve an advisor you can trust. [PERSON_NAME], hire, and invest with vett…" at bounding box center [250, 197] width 348 height 32
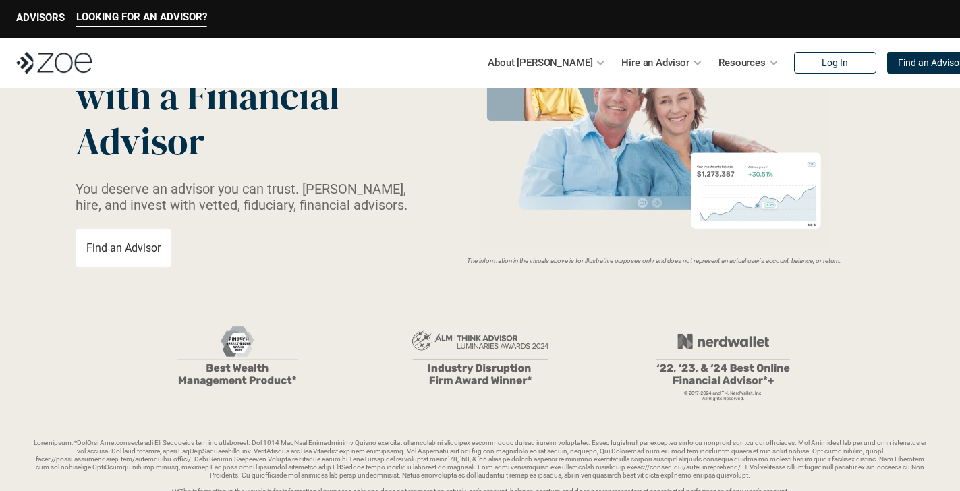
click at [349, 206] on p "You deserve an advisor you can trust. [PERSON_NAME], hire, and invest with vett…" at bounding box center [250, 197] width 348 height 32
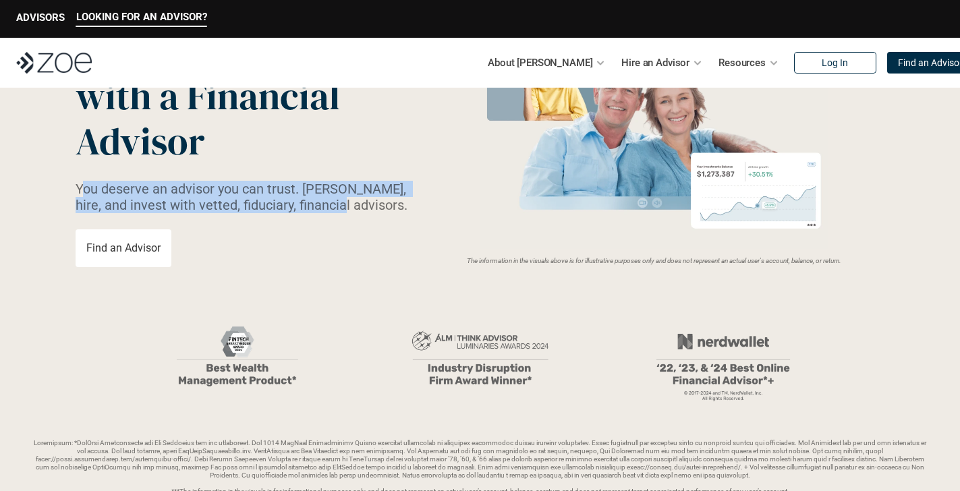
drag, startPoint x: 340, startPoint y: 206, endPoint x: 84, endPoint y: 192, distance: 256.7
click at [84, 192] on p "You deserve an advisor you can trust. [PERSON_NAME], hire, and invest with vett…" at bounding box center [250, 197] width 348 height 32
click at [84, 187] on p "You deserve an advisor you can trust. [PERSON_NAME], hire, and invest with vett…" at bounding box center [250, 197] width 348 height 32
drag
click at [340, 206] on p "You deserve an advisor you can trust. [PERSON_NAME], hire, and invest with vett…" at bounding box center [250, 197] width 348 height 32
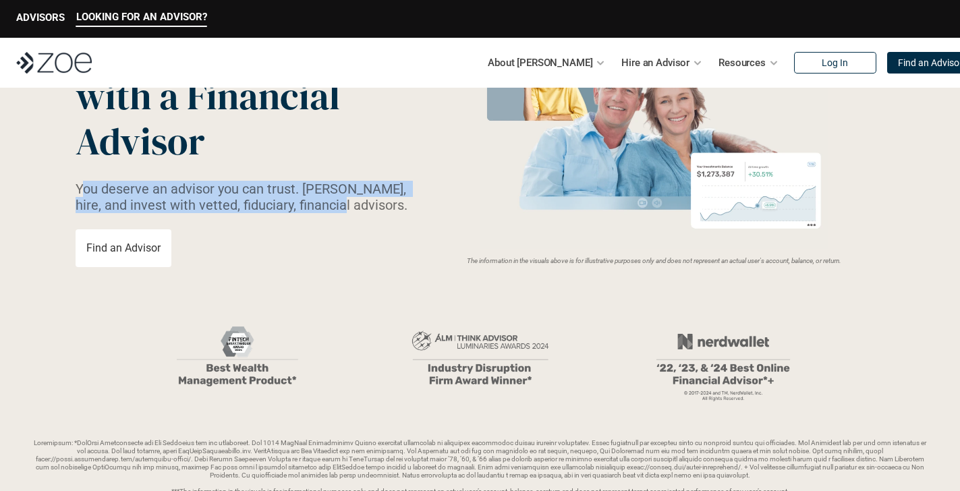
click at [82, 190] on p "You deserve an advisor you can trust. [PERSON_NAME], hire, and invest with vett…" at bounding box center [250, 197] width 348 height 32
click at [341, 204] on p "You deserve an advisor you can trust. [PERSON_NAME], hire, and invest with vett…" at bounding box center [250, 197] width 348 height 32
click at [82, 187] on p "You deserve an advisor you can trust. [PERSON_NAME], hire, and invest with vett…" at bounding box center [250, 197] width 348 height 32
click at [339, 206] on p "You deserve an advisor you can trust. [PERSON_NAME], hire, and invest with vett…" at bounding box center [250, 197] width 348 height 32
click at [84, 188] on p "You deserve an advisor you can trust. [PERSON_NAME], hire, and invest with vett…" at bounding box center [250, 197] width 348 height 32
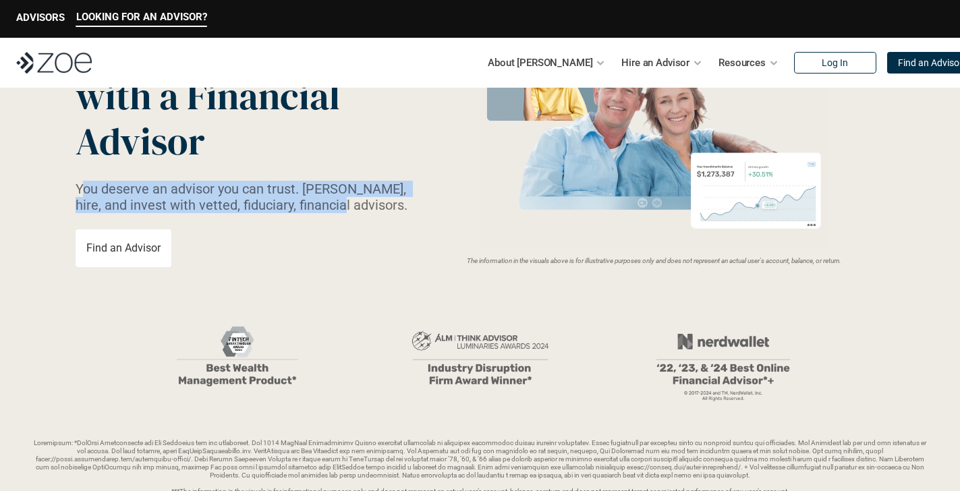
click at [342, 206] on p "You deserve an advisor you can trust. [PERSON_NAME], hire, and invest with vett…" at bounding box center [250, 197] width 348 height 32
click at [82, 191] on p "You deserve an advisor you can trust. [PERSON_NAME], hire, and invest with vett…" at bounding box center [250, 197] width 348 height 32
click at [340, 198] on p "You deserve an advisor you can trust. [PERSON_NAME], hire, and invest with vett…" at bounding box center [250, 197] width 348 height 32
click at [82, 192] on p "You deserve an advisor you can trust. [PERSON_NAME], hire, and invest with vett…" at bounding box center [250, 197] width 348 height 32
click at [341, 208] on p "You deserve an advisor you can trust. [PERSON_NAME], hire, and invest with vett…" at bounding box center [250, 197] width 348 height 32
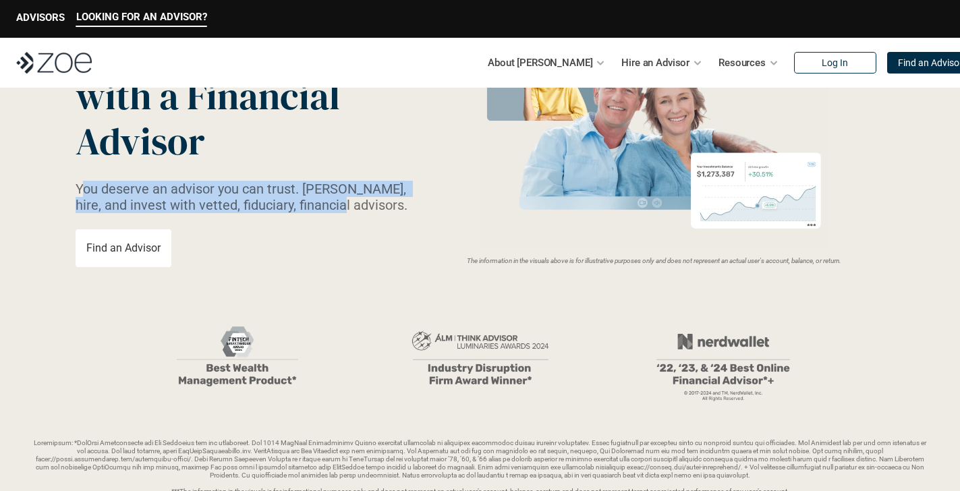
click at [85, 188] on p "You deserve an advisor you can trust. [PERSON_NAME], hire, and invest with vett…" at bounding box center [250, 197] width 348 height 32
click at [343, 204] on p "You deserve an advisor you can trust. [PERSON_NAME], hire, and invest with vett…" at bounding box center [250, 197] width 348 height 32
click at [83, 190] on p "You deserve an advisor you can trust. [PERSON_NAME], hire, and invest with vett…" at bounding box center [250, 197] width 348 height 32
click at [339, 203] on p "You deserve an advisor you can trust. [PERSON_NAME], hire, and invest with vett…" at bounding box center [250, 197] width 348 height 32
click at [81, 190] on p "You deserve an advisor you can trust. [PERSON_NAME], hire, and invest with vett…" at bounding box center [250, 197] width 348 height 32
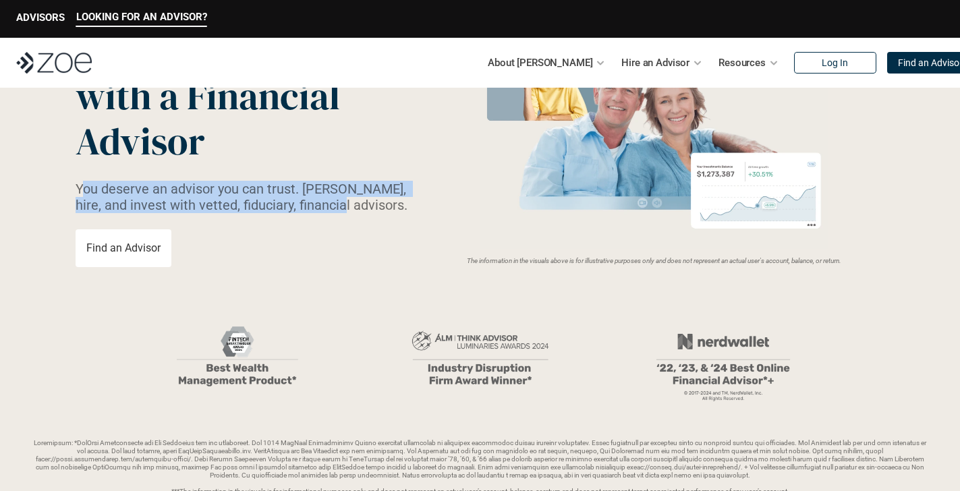
click at [344, 203] on p "You deserve an advisor you can trust. [PERSON_NAME], hire, and invest with vett…" at bounding box center [250, 197] width 348 height 32
click at [86, 188] on p "You deserve an advisor you can trust. [PERSON_NAME], hire, and invest with vett…" at bounding box center [250, 197] width 348 height 32
click at [329, 206] on p "You deserve an advisor you can trust. [PERSON_NAME], hire, and invest with vett…" at bounding box center [250, 197] width 348 height 32
click at [84, 188] on p "You deserve an advisor you can trust. [PERSON_NAME], hire, and invest with vett…" at bounding box center [250, 197] width 348 height 32
click at [304, 202] on p "You deserve an advisor you can trust. [PERSON_NAME], hire, and invest with vett…" at bounding box center [250, 197] width 348 height 32
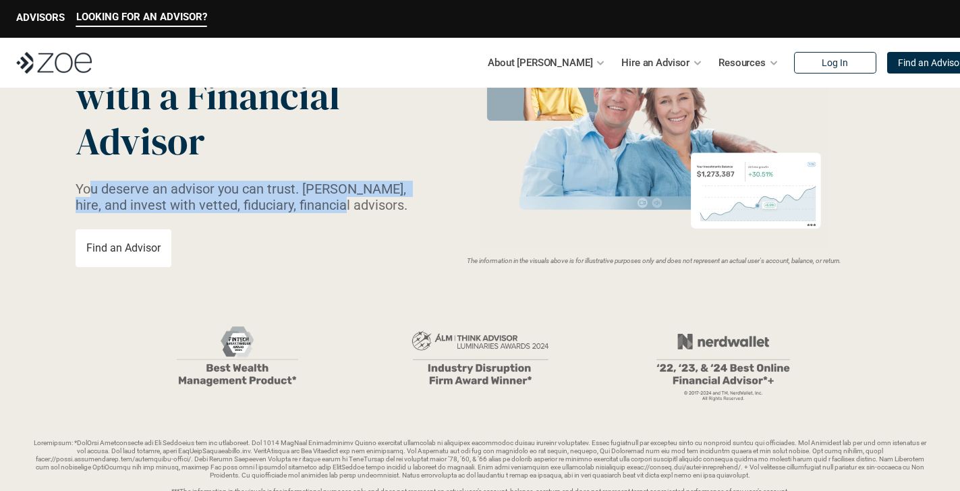
click at [87, 186] on p "You deserve an advisor you can trust. [PERSON_NAME], hire, and invest with vett…" at bounding box center [250, 197] width 348 height 32
click at [343, 208] on p "You deserve an advisor you can trust. [PERSON_NAME], hire, and invest with vett…" at bounding box center [250, 197] width 348 height 32
click at [85, 188] on p "You deserve an advisor you can trust. [PERSON_NAME], hire, and invest with vett…" at bounding box center [250, 197] width 348 height 32
click at [341, 206] on p "You deserve an advisor you can trust. [PERSON_NAME], hire, and invest with vett…" at bounding box center [250, 197] width 348 height 32
click at [82, 187] on p "You deserve an advisor you can trust. [PERSON_NAME], hire, and invest with vett…" at bounding box center [250, 197] width 348 height 32
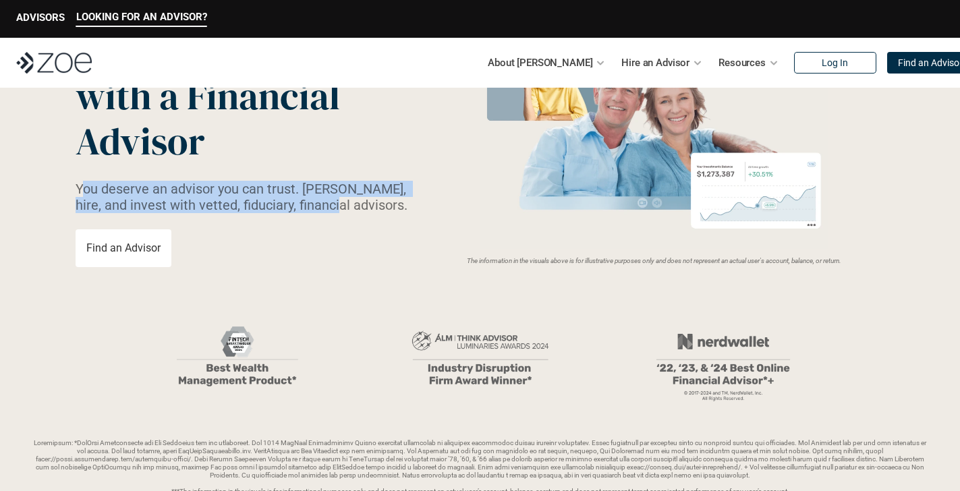
click at [337, 210] on p "You deserve an advisor you can trust. [PERSON_NAME], hire, and invest with vett…" at bounding box center [250, 197] width 348 height 32
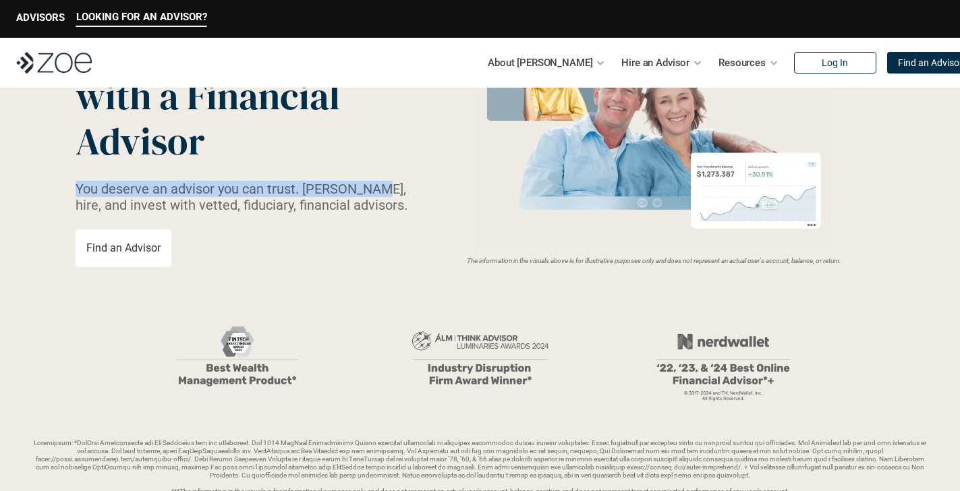
click at [359, 190] on div "Grow Your Wealth with a Financial Advisor You deserve an advisor you can trust.…" at bounding box center [250, 147] width 348 height 239
click at [120, 188] on p "You deserve an advisor you can trust. [PERSON_NAME], hire, and invest with vett…" at bounding box center [250, 197] width 348 height 32
click at [259, 203] on p "You deserve an advisor you can trust. [PERSON_NAME], hire, and invest with vett…" at bounding box center [250, 197] width 348 height 32
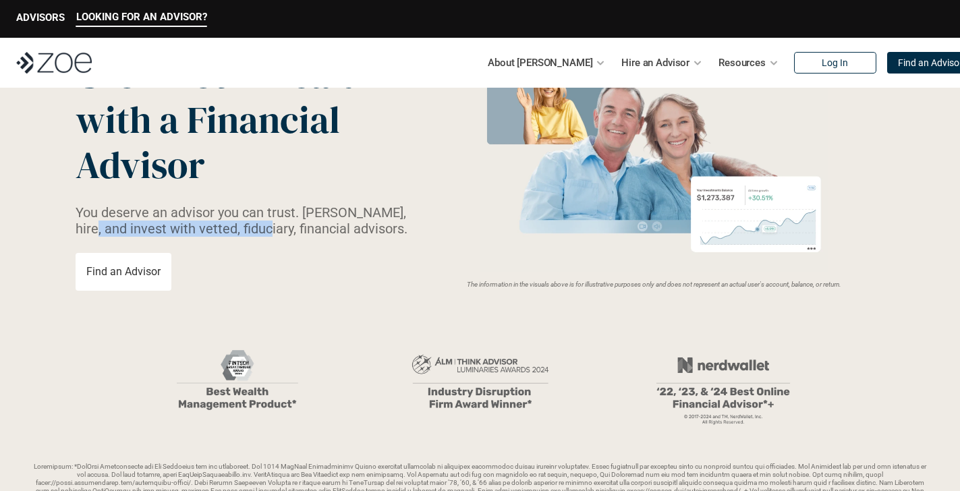
scroll to position [88, 0]
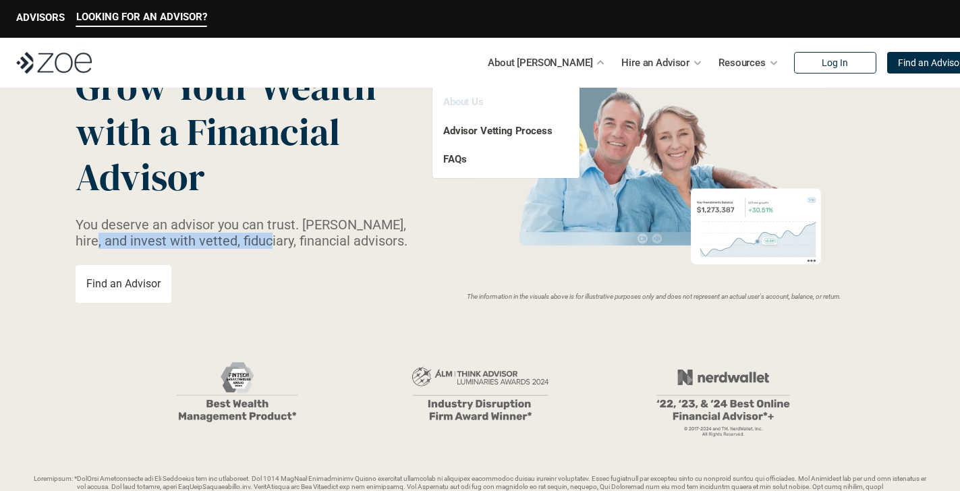
click at [478, 103] on link "About Us" at bounding box center [463, 102] width 40 height 12
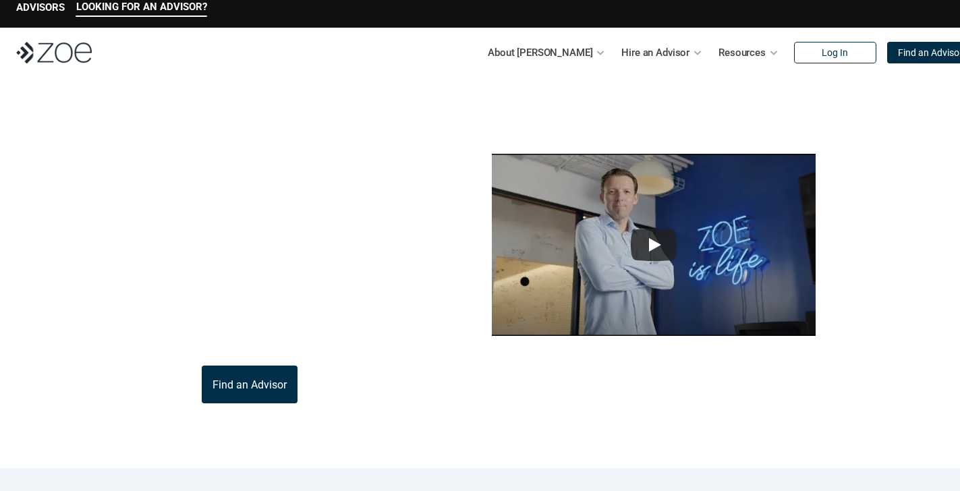
scroll to position [12, 0]
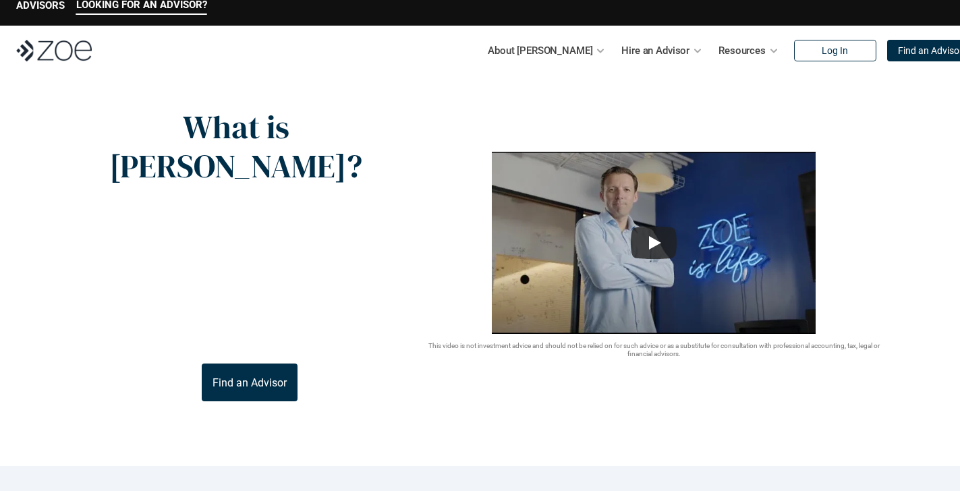
click at [361, 202] on p "[PERSON_NAME] is the modern wealth platform that allows you to find, hire, and …" at bounding box center [250, 234] width 348 height 65
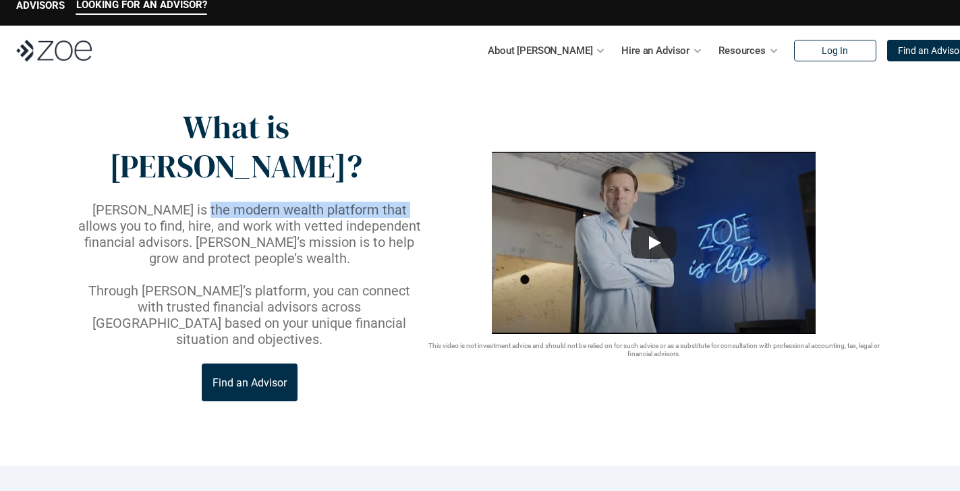
click at [149, 202] on p "[PERSON_NAME] is the modern wealth platform that allows you to find, hire, and …" at bounding box center [250, 234] width 348 height 65
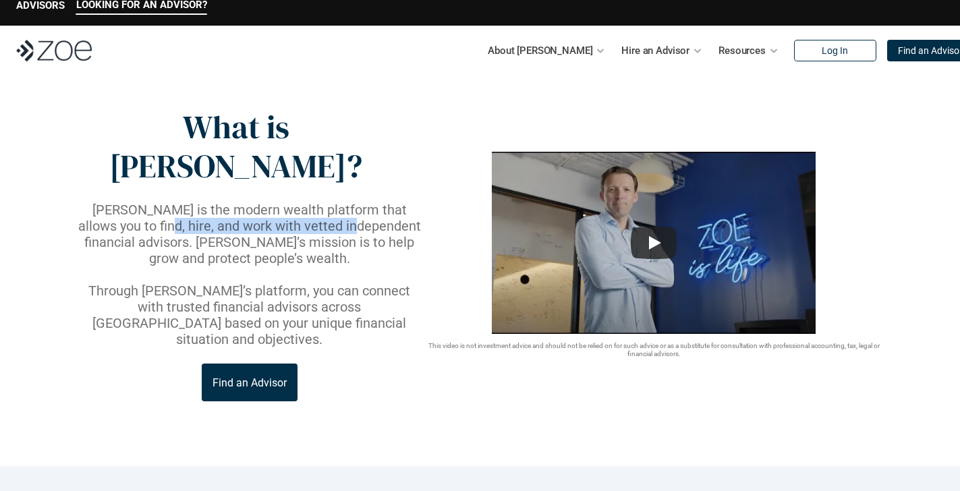
click at [341, 202] on p "[PERSON_NAME] is the modern wealth platform that allows you to find, hire, and …" at bounding box center [250, 234] width 348 height 65
click at [134, 202] on p "[PERSON_NAME] is the modern wealth platform that allows you to find, hire, and …" at bounding box center [250, 234] width 348 height 65
click at [370, 202] on p "[PERSON_NAME] is the modern wealth platform that allows you to find, hire, and …" at bounding box center [250, 234] width 348 height 65
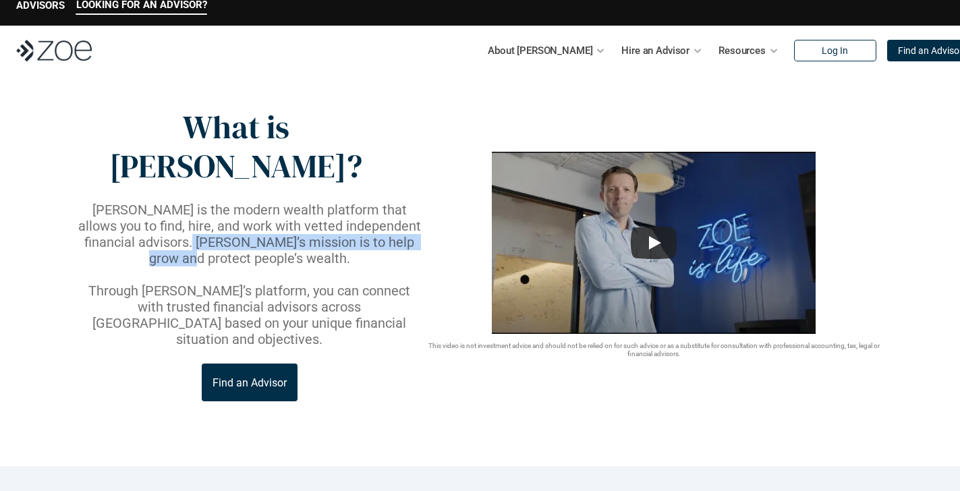
click at [135, 202] on p "[PERSON_NAME] is the modern wealth platform that allows you to find, hire, and …" at bounding box center [250, 234] width 348 height 65
click at [372, 202] on p "[PERSON_NAME] is the modern wealth platform that allows you to find, hire, and …" at bounding box center [250, 234] width 348 height 65
click at [212, 208] on p "[PERSON_NAME] is the modern wealth platform that allows you to find, hire, and …" at bounding box center [250, 234] width 348 height 65
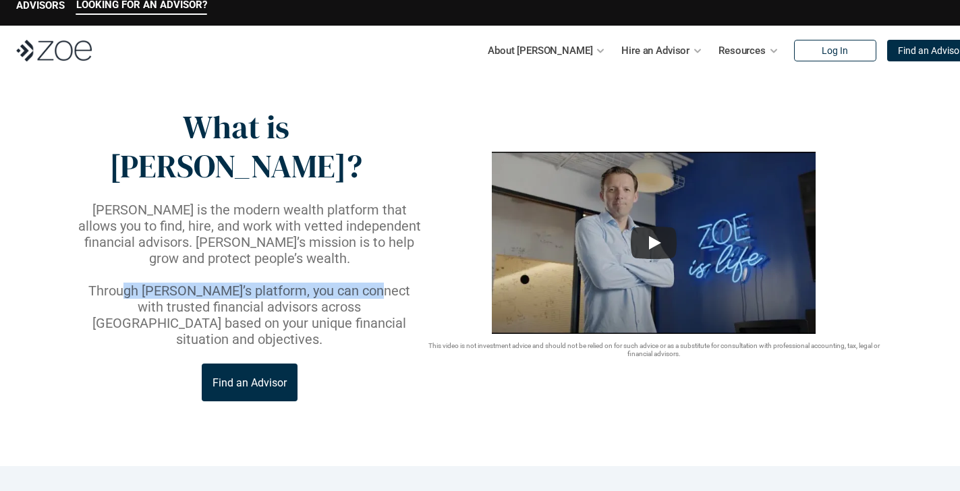
click at [382, 283] on p "Through [PERSON_NAME]’s platform, you can connect with trusted financial adviso…" at bounding box center [250, 315] width 348 height 65
click at [204, 283] on p "Through [PERSON_NAME]’s platform, you can connect with trusted financial adviso…" at bounding box center [250, 315] width 348 height 65
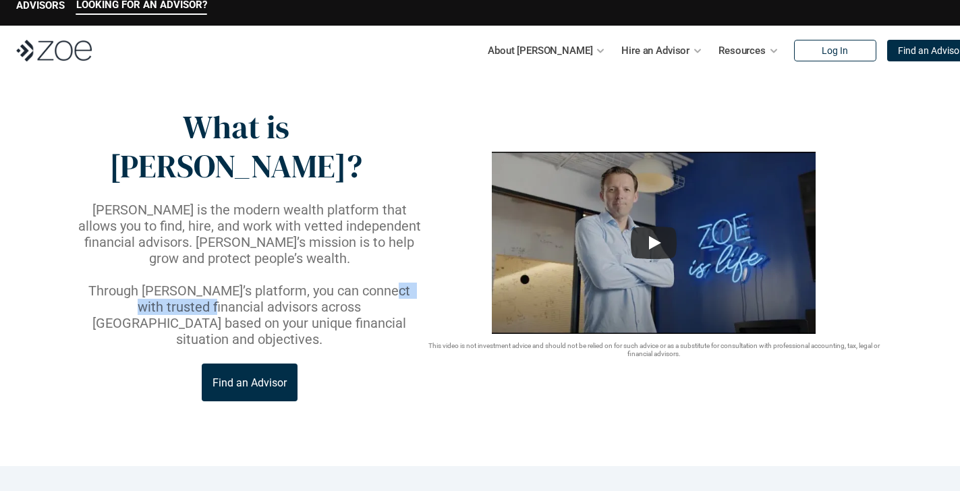
click at [385, 283] on p "Through [PERSON_NAME]’s platform, you can connect with trusted financial adviso…" at bounding box center [250, 315] width 348 height 65
click at [388, 283] on p "Through [PERSON_NAME]’s platform, you can connect with trusted financial adviso…" at bounding box center [250, 315] width 348 height 65
click at [399, 283] on p "Through [PERSON_NAME]’s platform, you can connect with trusted financial adviso…" at bounding box center [250, 315] width 348 height 65
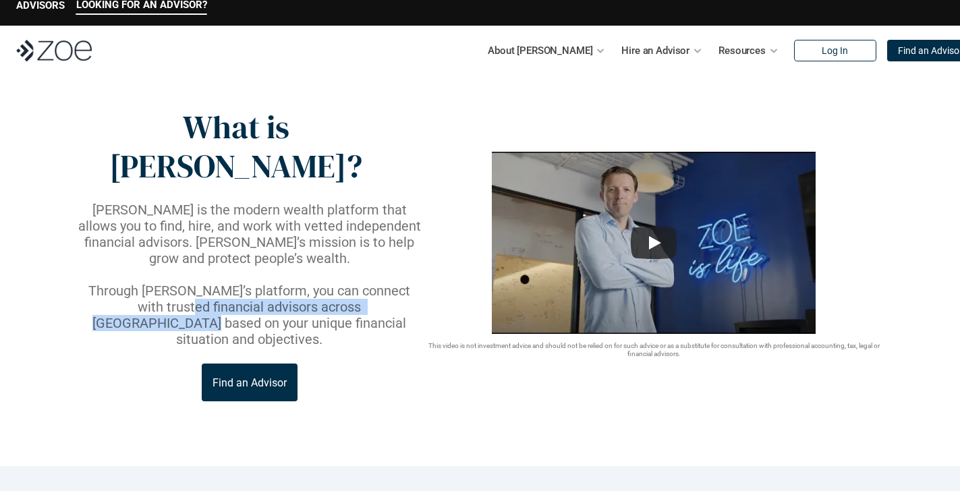
click at [119, 283] on p "Through [PERSON_NAME]’s platform, you can connect with trusted financial adviso…" at bounding box center [250, 315] width 348 height 65
click at [404, 283] on p "Through [PERSON_NAME]’s platform, you can connect with trusted financial adviso…" at bounding box center [250, 315] width 348 height 65
click at [92, 283] on p "Through [PERSON_NAME]’s platform, you can connect with trusted financial adviso…" at bounding box center [250, 315] width 348 height 65
click at [405, 283] on p "Through [PERSON_NAME]’s platform, you can connect with trusted financial adviso…" at bounding box center [250, 315] width 348 height 65
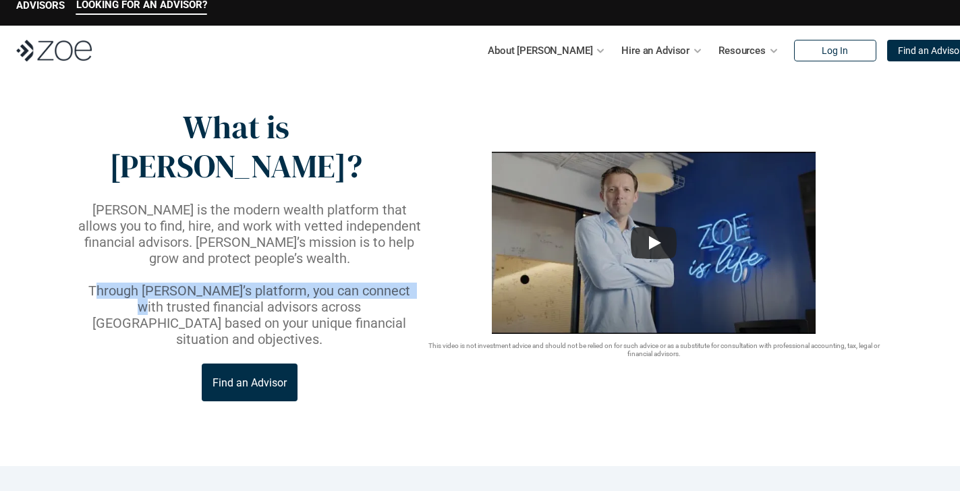
click at [97, 283] on p "Through [PERSON_NAME]’s platform, you can connect with trusted financial adviso…" at bounding box center [250, 315] width 348 height 65
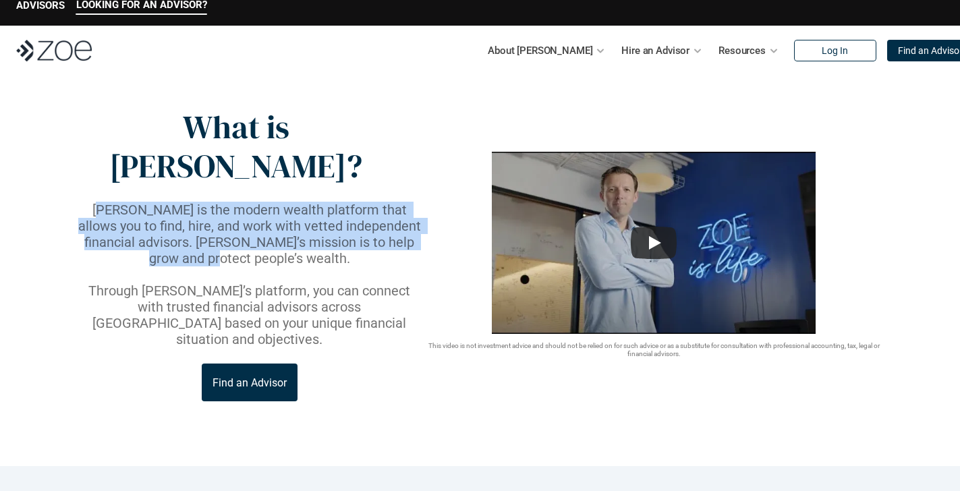
click at [409, 204] on p "[PERSON_NAME] is the modern wealth platform that allows you to find, hire, and …" at bounding box center [250, 234] width 348 height 65
click at [88, 202] on p "[PERSON_NAME] is the modern wealth platform that allows you to find, hire, and …" at bounding box center [250, 234] width 348 height 65
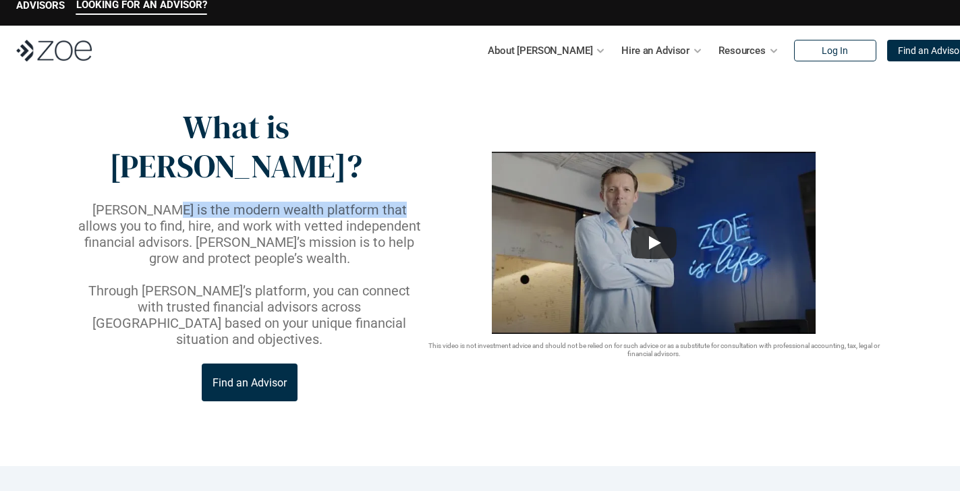
drag, startPoint x: 140, startPoint y: 171, endPoint x: 367, endPoint y: 169, distance: 227.3
click at [367, 202] on p "[PERSON_NAME] is the modern wealth platform that allows you to find, hire, and …" at bounding box center [250, 234] width 348 height 65
click at [142, 202] on p "[PERSON_NAME] is the modern wealth platform that allows you to find, hire, and …" at bounding box center [250, 234] width 348 height 65
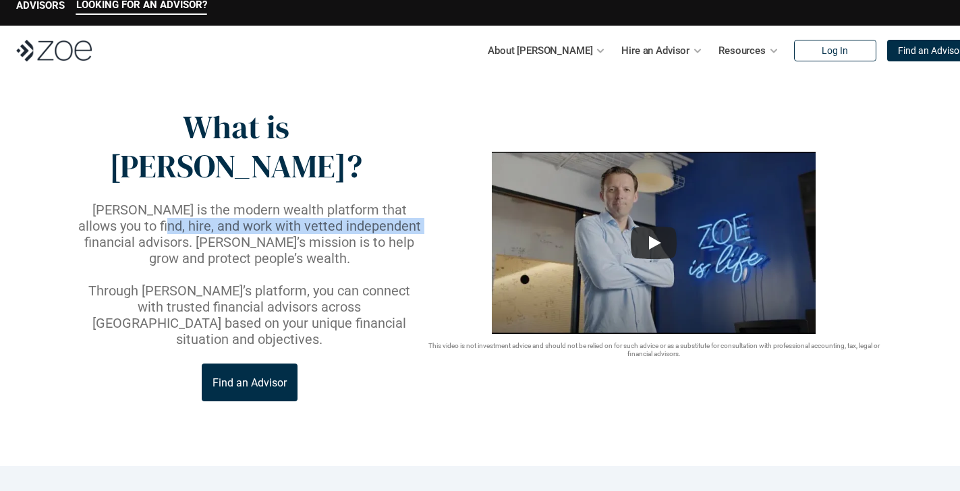
click at [364, 202] on p "[PERSON_NAME] is the modern wealth platform that allows you to find, hire, and …" at bounding box center [250, 234] width 348 height 65
click at [363, 202] on p "[PERSON_NAME] is the modern wealth platform that allows you to find, hire, and …" at bounding box center [250, 234] width 348 height 65
click at [132, 202] on p "[PERSON_NAME] is the modern wealth platform that allows you to find, hire, and …" at bounding box center [250, 234] width 348 height 65
click at [360, 202] on p "[PERSON_NAME] is the modern wealth platform that allows you to find, hire, and …" at bounding box center [250, 234] width 348 height 65
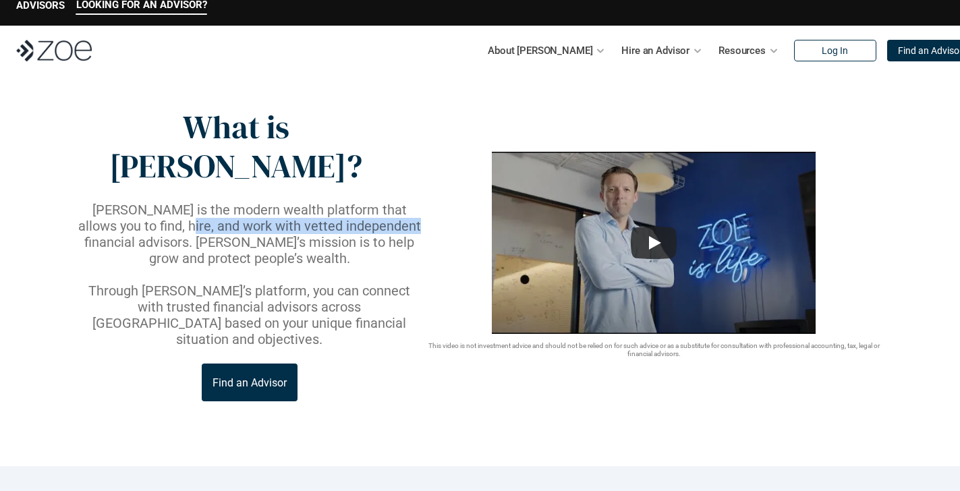
click at [138, 202] on p "[PERSON_NAME] is the modern wealth platform that allows you to find, hire, and …" at bounding box center [250, 234] width 348 height 65
click at [136, 202] on p "[PERSON_NAME] is the modern wealth platform that allows you to find, hire, and …" at bounding box center [250, 234] width 348 height 65
click at [365, 202] on p "[PERSON_NAME] is the modern wealth platform that allows you to find, hire, and …" at bounding box center [250, 234] width 348 height 65
click at [362, 202] on p "[PERSON_NAME] is the modern wealth platform that allows you to find, hire, and …" at bounding box center [250, 234] width 348 height 65
click at [136, 202] on p "[PERSON_NAME] is the modern wealth platform that allows you to find, hire, and …" at bounding box center [250, 234] width 348 height 65
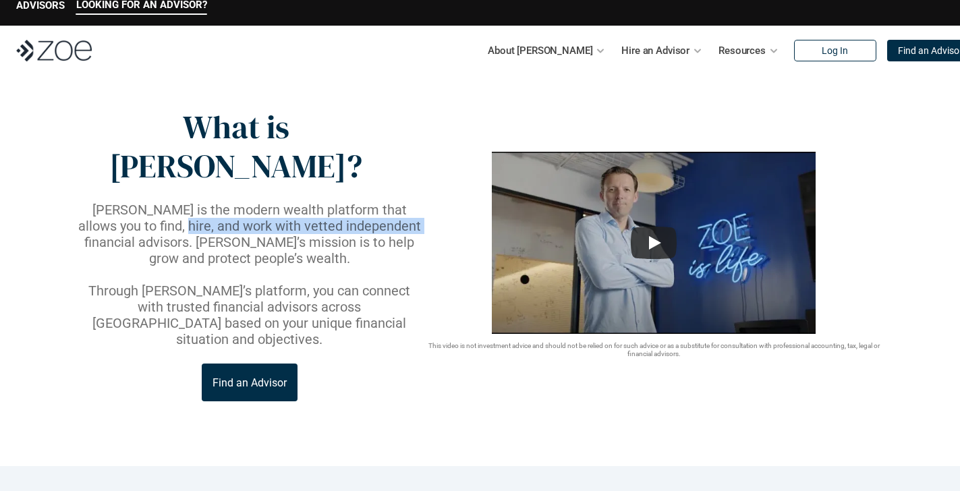
click at [136, 202] on p "[PERSON_NAME] is the modern wealth platform that allows you to find, hire, and …" at bounding box center [250, 234] width 348 height 65
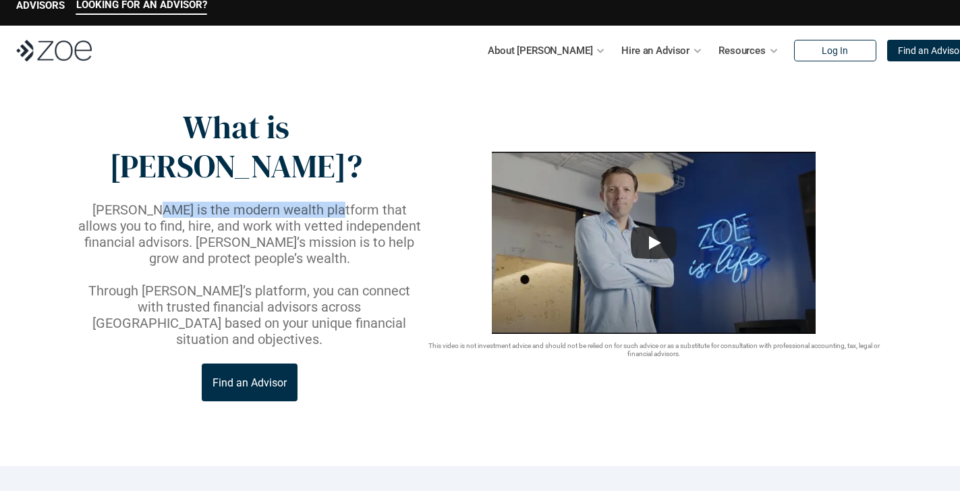
drag, startPoint x: 131, startPoint y: 168, endPoint x: 335, endPoint y: 162, distance: 203.8
click at [333, 162] on div "What is [PERSON_NAME]? [PERSON_NAME] is the modern wealth platform that allows …" at bounding box center [250, 254] width 348 height 293
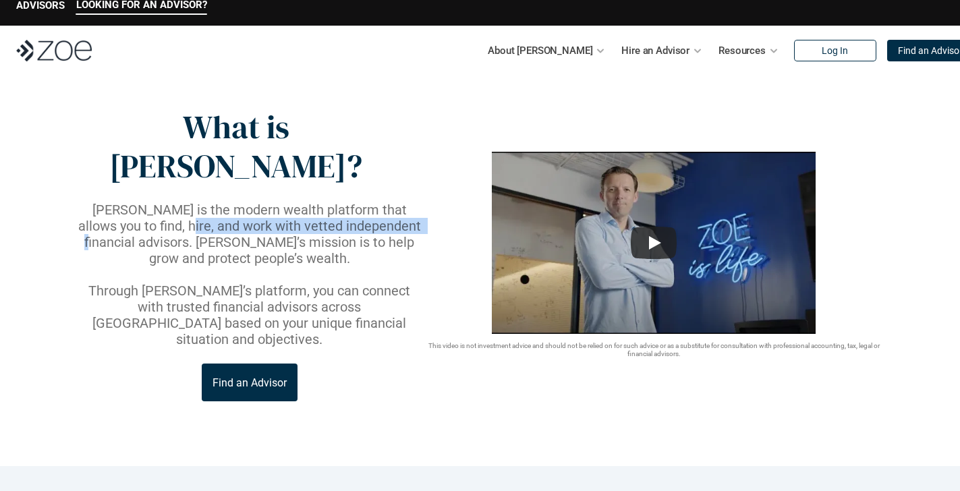
drag, startPoint x: 372, startPoint y: 184, endPoint x: 131, endPoint y: 183, distance: 240.8
click at [134, 202] on p "[PERSON_NAME] is the modern wealth platform that allows you to find, hire, and …" at bounding box center [250, 234] width 348 height 65
drag, startPoint x: 117, startPoint y: 184, endPoint x: 370, endPoint y: 181, distance: 252.3
click at [367, 202] on p "[PERSON_NAME] is the modern wealth platform that allows you to find, hire, and …" at bounding box center [250, 234] width 348 height 65
drag, startPoint x: 393, startPoint y: 183, endPoint x: 133, endPoint y: 189, distance: 259.8
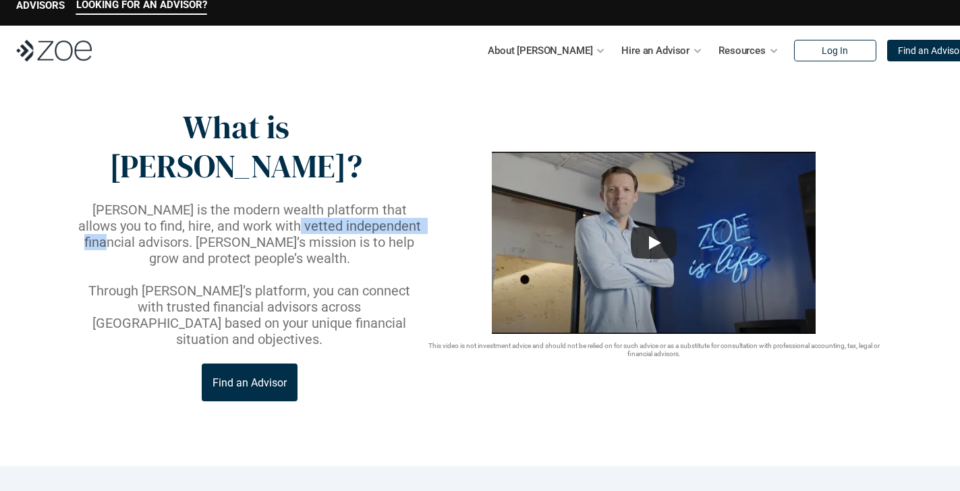
click at [164, 202] on p "[PERSON_NAME] is the modern wealth platform that allows you to find, hire, and …" at bounding box center [250, 234] width 348 height 65
drag, startPoint x: 117, startPoint y: 188, endPoint x: 359, endPoint y: 178, distance: 242.3
click at [359, 202] on p "[PERSON_NAME] is the modern wealth platform that allows you to find, hire, and …" at bounding box center [250, 234] width 348 height 65
drag, startPoint x: 393, startPoint y: 189, endPoint x: 141, endPoint y: 195, distance: 251.7
click at [144, 202] on p "[PERSON_NAME] is the modern wealth platform that allows you to find, hire, and …" at bounding box center [250, 234] width 348 height 65
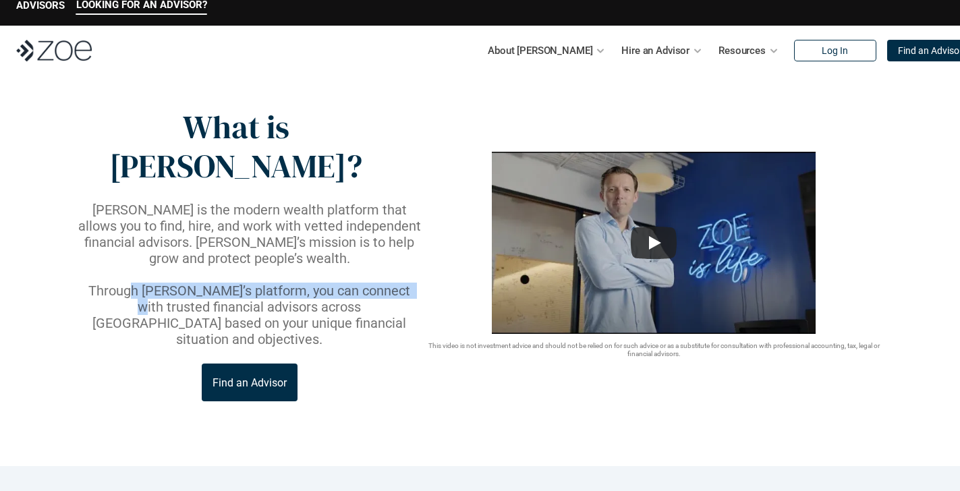
drag, startPoint x: 132, startPoint y: 237, endPoint x: 399, endPoint y: 236, distance: 266.4
click at [399, 283] on p "Through [PERSON_NAME]’s platform, you can connect with trusted financial adviso…" at bounding box center [250, 315] width 348 height 65
drag, startPoint x: 387, startPoint y: 235, endPoint x: 132, endPoint y: 237, distance: 254.3
click at [132, 283] on p "Through [PERSON_NAME]’s platform, you can connect with trusted financial adviso…" at bounding box center [250, 315] width 348 height 65
drag, startPoint x: 124, startPoint y: 237, endPoint x: 387, endPoint y: 231, distance: 262.5
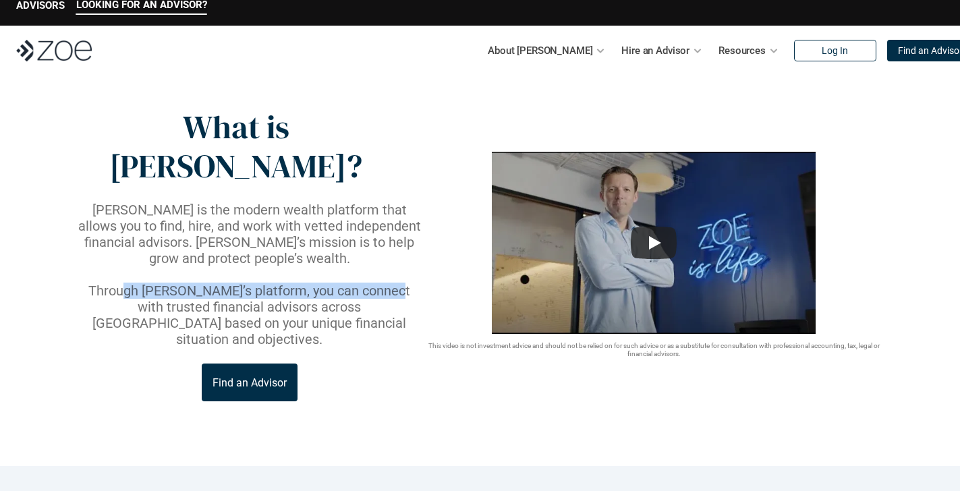
click at [387, 283] on p "Through [PERSON_NAME]’s platform, you can connect with trusted financial adviso…" at bounding box center [250, 315] width 348 height 65
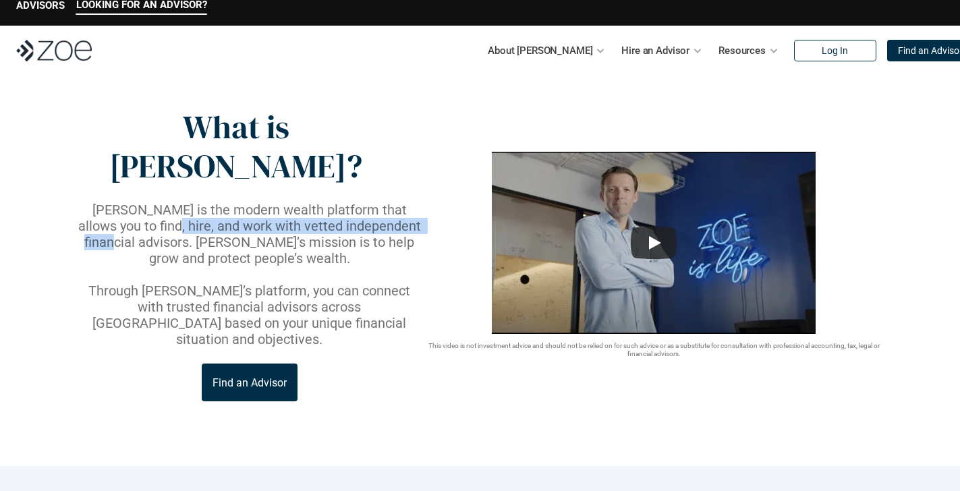
drag, startPoint x: 152, startPoint y: 188, endPoint x: 401, endPoint y: 180, distance: 249.0
click at [401, 202] on p "[PERSON_NAME] is the modern wealth platform that allows you to find, hire, and …" at bounding box center [250, 234] width 348 height 65
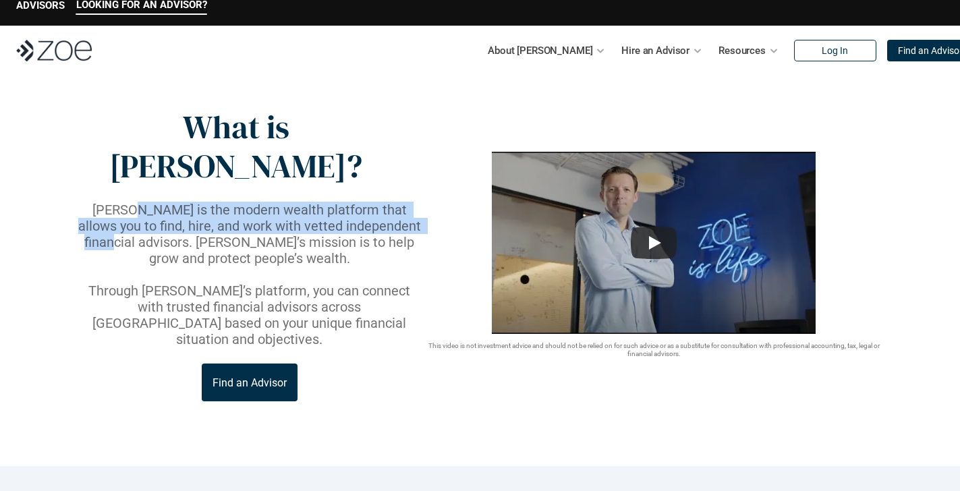
drag, startPoint x: 397, startPoint y: 187, endPoint x: 111, endPoint y: 171, distance: 287.1
click at [111, 202] on p "[PERSON_NAME] is the modern wealth platform that allows you to find, hire, and …" at bounding box center [250, 234] width 348 height 65
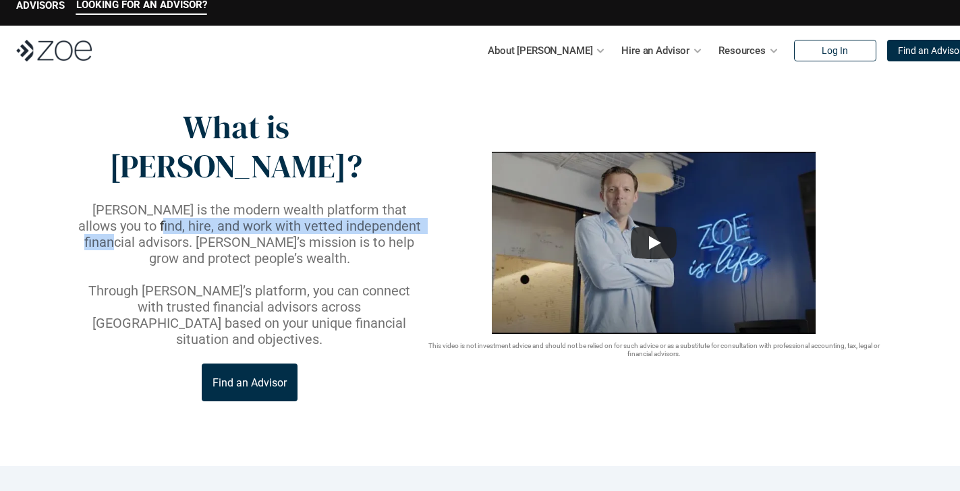
drag, startPoint x: 105, startPoint y: 185, endPoint x: 396, endPoint y: 186, distance: 291.4
click at [396, 202] on p "[PERSON_NAME] is the modern wealth platform that allows you to find, hire, and …" at bounding box center [250, 234] width 348 height 65
drag, startPoint x: 396, startPoint y: 186, endPoint x: 111, endPoint y: 186, distance: 285.3
click at [111, 202] on p "[PERSON_NAME] is the modern wealth platform that allows you to find, hire, and …" at bounding box center [250, 234] width 348 height 65
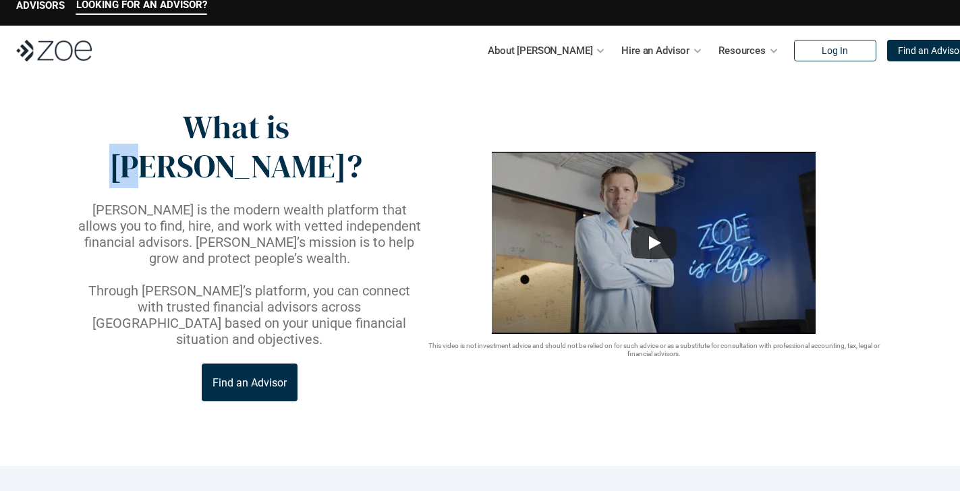
drag, startPoint x: 258, startPoint y: 138, endPoint x: 302, endPoint y: 138, distance: 43.2
click at [302, 138] on p "What is [PERSON_NAME]?" at bounding box center [236, 147] width 320 height 78
drag, startPoint x: 306, startPoint y: 137, endPoint x: 263, endPoint y: 134, distance: 43.3
click at [263, 134] on p "What is [PERSON_NAME]?" at bounding box center [236, 147] width 320 height 78
drag, startPoint x: 244, startPoint y: 130, endPoint x: 231, endPoint y: 130, distance: 12.8
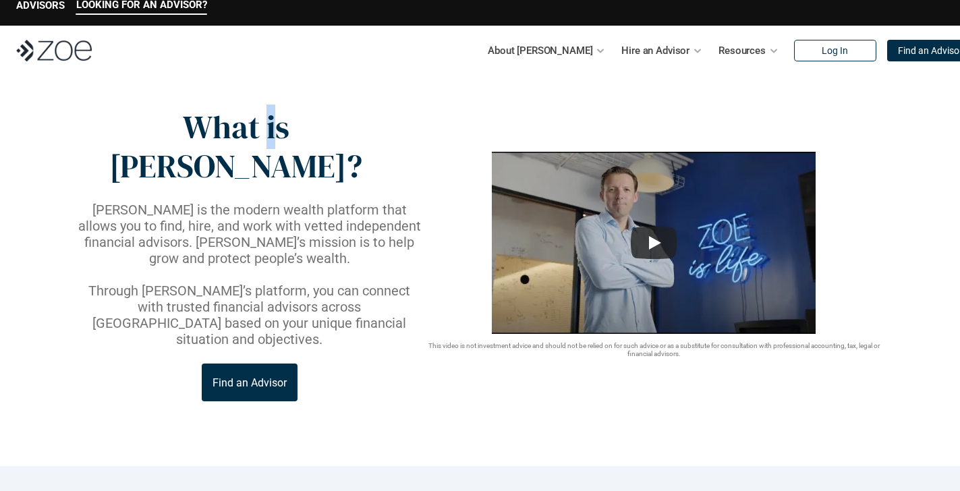
click at [231, 130] on p "What is [PERSON_NAME]?" at bounding box center [236, 147] width 320 height 78
drag, startPoint x: 244, startPoint y: 130, endPoint x: 227, endPoint y: 130, distance: 17.6
click at [227, 130] on p "What is [PERSON_NAME]?" at bounding box center [236, 147] width 320 height 78
drag, startPoint x: 221, startPoint y: 130, endPoint x: 142, endPoint y: 130, distance: 78.9
click at [142, 130] on p "What is [PERSON_NAME]?" at bounding box center [236, 147] width 320 height 78
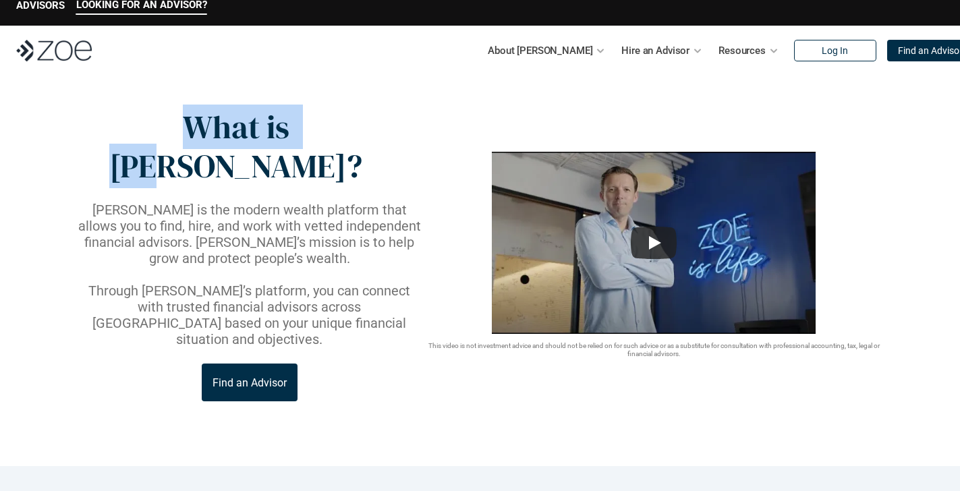
drag, startPoint x: 148, startPoint y: 130, endPoint x: 316, endPoint y: 136, distance: 167.4
click at [316, 136] on p "What is [PERSON_NAME]?" at bounding box center [236, 147] width 320 height 78
drag, startPoint x: 318, startPoint y: 136, endPoint x: 150, endPoint y: 136, distance: 168.6
click at [150, 136] on p "What is [PERSON_NAME]?" at bounding box center [236, 147] width 320 height 78
drag, startPoint x: 160, startPoint y: 136, endPoint x: 306, endPoint y: 138, distance: 145.7
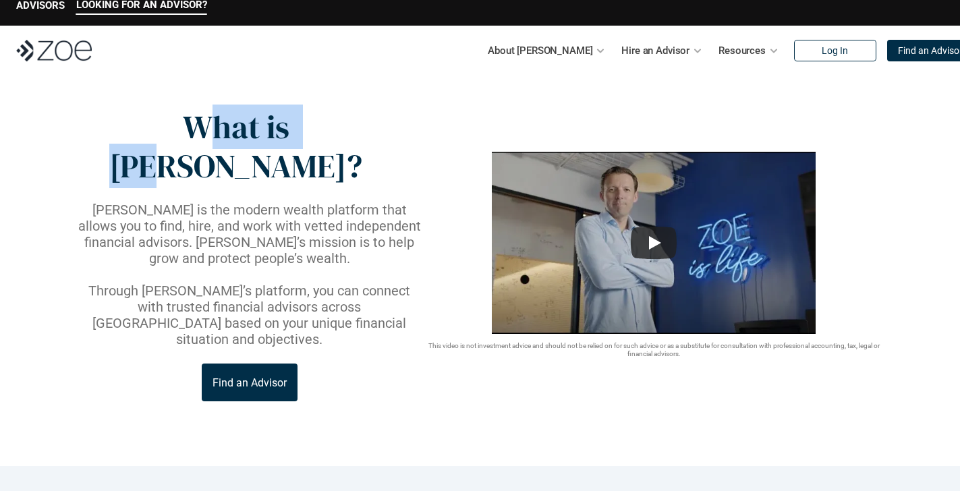
click at [306, 138] on p "What is [PERSON_NAME]?" at bounding box center [236, 147] width 320 height 78
drag, startPoint x: 306, startPoint y: 138, endPoint x: 142, endPoint y: 124, distance: 163.8
click at [142, 124] on p "What is [PERSON_NAME]?" at bounding box center [236, 147] width 320 height 78
drag, startPoint x: 142, startPoint y: 124, endPoint x: 307, endPoint y: 131, distance: 164.7
click at [307, 131] on p "What is [PERSON_NAME]?" at bounding box center [236, 147] width 320 height 78
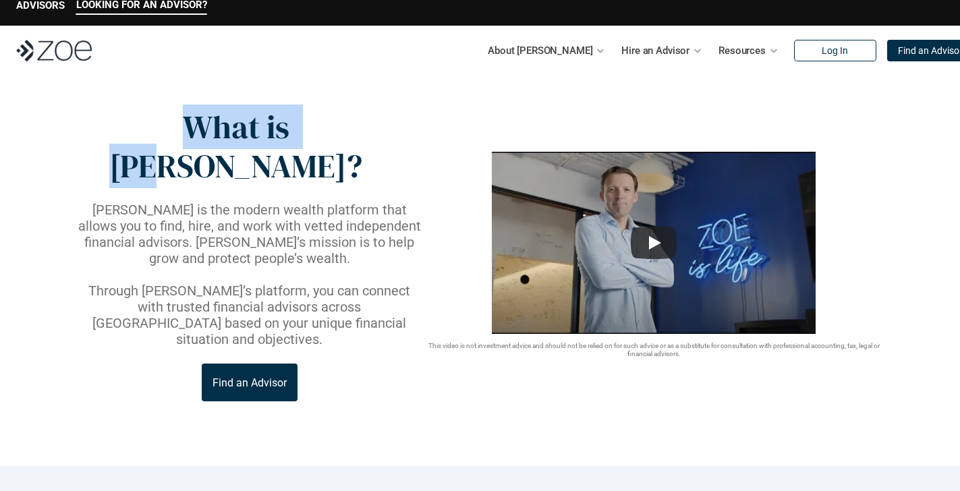
drag, startPoint x: 307, startPoint y: 131, endPoint x: 133, endPoint y: 117, distance: 174.6
click at [133, 117] on p "What is [PERSON_NAME]?" at bounding box center [236, 147] width 320 height 78
drag, startPoint x: 136, startPoint y: 125, endPoint x: 308, endPoint y: 131, distance: 172.8
click at [314, 131] on p "What is [PERSON_NAME]?" at bounding box center [236, 147] width 320 height 78
drag, startPoint x: 308, startPoint y: 132, endPoint x: 136, endPoint y: 132, distance: 172.0
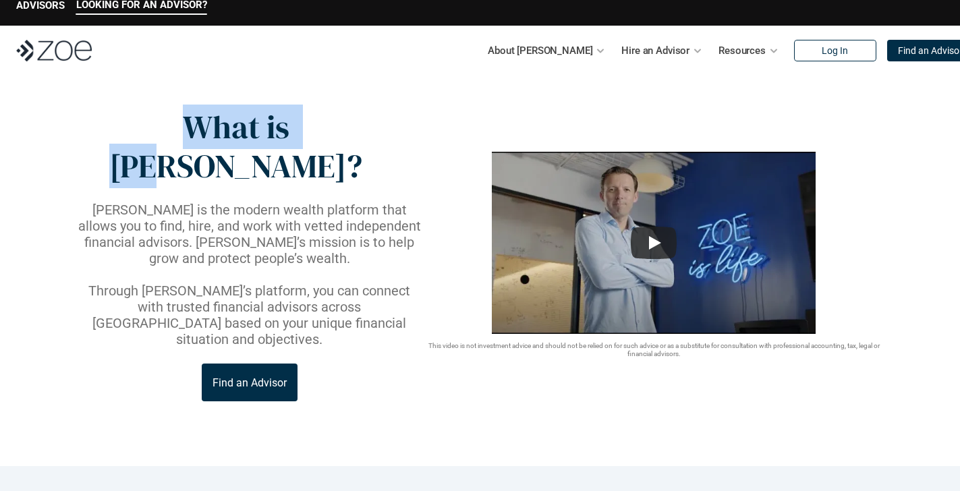
click at [136, 132] on p "What is [PERSON_NAME]?" at bounding box center [236, 147] width 320 height 78
drag, startPoint x: 136, startPoint y: 132, endPoint x: 314, endPoint y: 134, distance: 178.1
click at [314, 134] on p "What is [PERSON_NAME]?" at bounding box center [236, 147] width 320 height 78
drag, startPoint x: 314, startPoint y: 134, endPoint x: 144, endPoint y: 130, distance: 169.4
click at [144, 129] on p "What is [PERSON_NAME]?" at bounding box center [236, 147] width 320 height 78
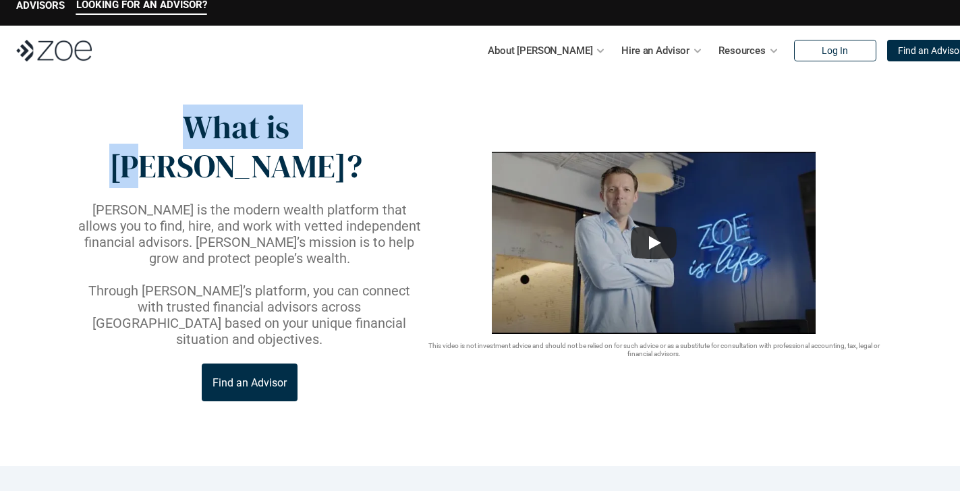
drag, startPoint x: 144, startPoint y: 130, endPoint x: 294, endPoint y: 130, distance: 149.7
click at [294, 130] on p "What is [PERSON_NAME]?" at bounding box center [236, 147] width 320 height 78
drag, startPoint x: 307, startPoint y: 130, endPoint x: 130, endPoint y: 127, distance: 176.8
click at [130, 127] on p "What is [PERSON_NAME]?" at bounding box center [236, 147] width 320 height 78
drag, startPoint x: 130, startPoint y: 127, endPoint x: 306, endPoint y: 125, distance: 175.4
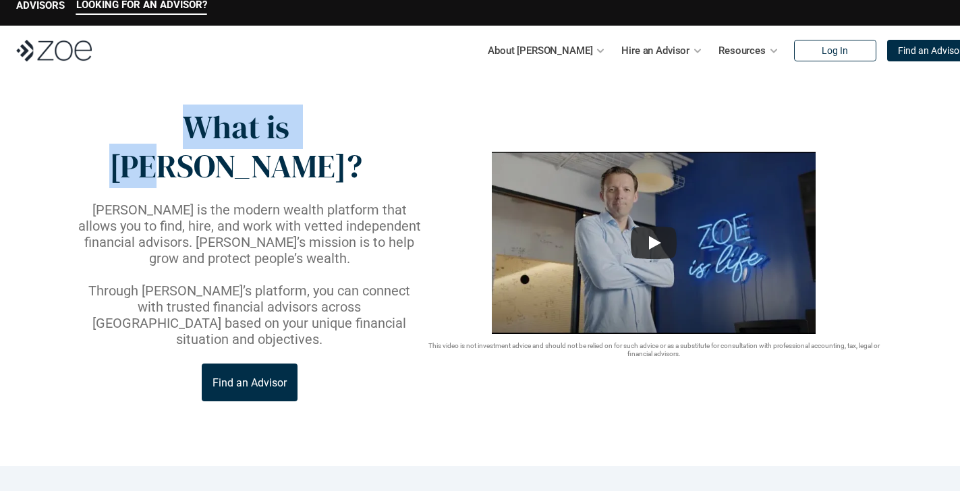
click at [306, 125] on p "What is [PERSON_NAME]?" at bounding box center [236, 147] width 320 height 78
drag, startPoint x: 313, startPoint y: 134, endPoint x: 140, endPoint y: 126, distance: 172.8
click at [140, 126] on p "What is [PERSON_NAME]?" at bounding box center [236, 147] width 320 height 78
drag, startPoint x: 140, startPoint y: 126, endPoint x: 305, endPoint y: 134, distance: 164.8
click at [305, 134] on p "What is [PERSON_NAME]?" at bounding box center [236, 147] width 320 height 78
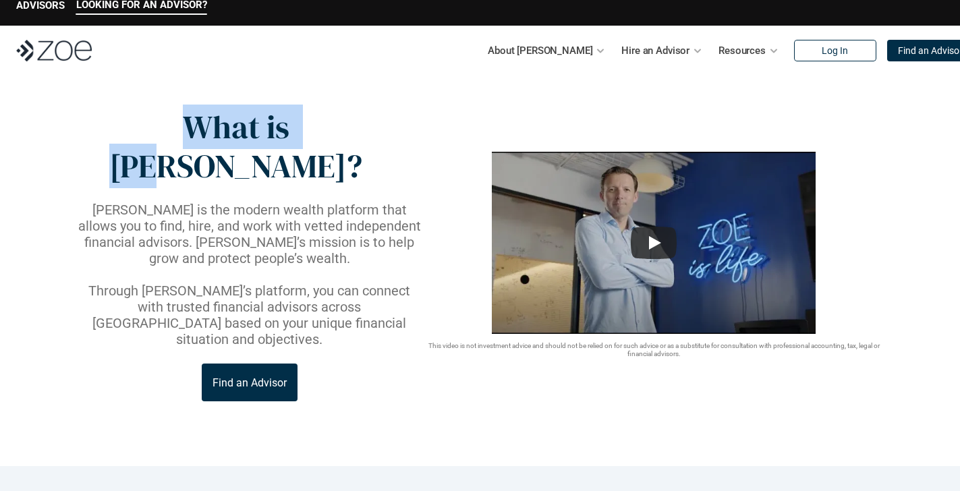
drag, startPoint x: 305, startPoint y: 134, endPoint x: 120, endPoint y: 125, distance: 185.0
click at [120, 125] on p "What is [PERSON_NAME]?" at bounding box center [236, 147] width 320 height 78
drag, startPoint x: 120, startPoint y: 125, endPoint x: 307, endPoint y: 128, distance: 186.9
click at [308, 128] on p "What is [PERSON_NAME]?" at bounding box center [236, 147] width 320 height 78
drag, startPoint x: 307, startPoint y: 128, endPoint x: 119, endPoint y: 127, distance: 188.2
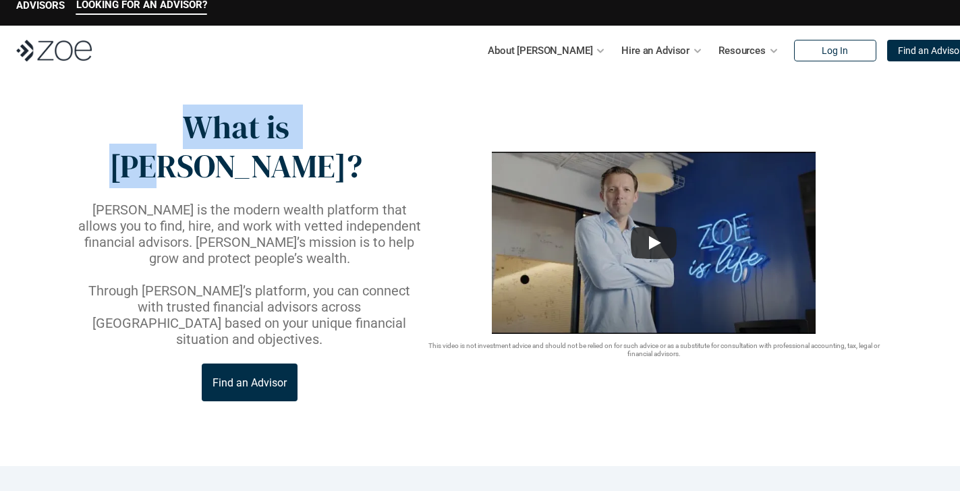
click at [119, 125] on p "What is [PERSON_NAME]?" at bounding box center [236, 147] width 320 height 78
click at [227, 137] on p "What is [PERSON_NAME]?" at bounding box center [236, 147] width 320 height 78
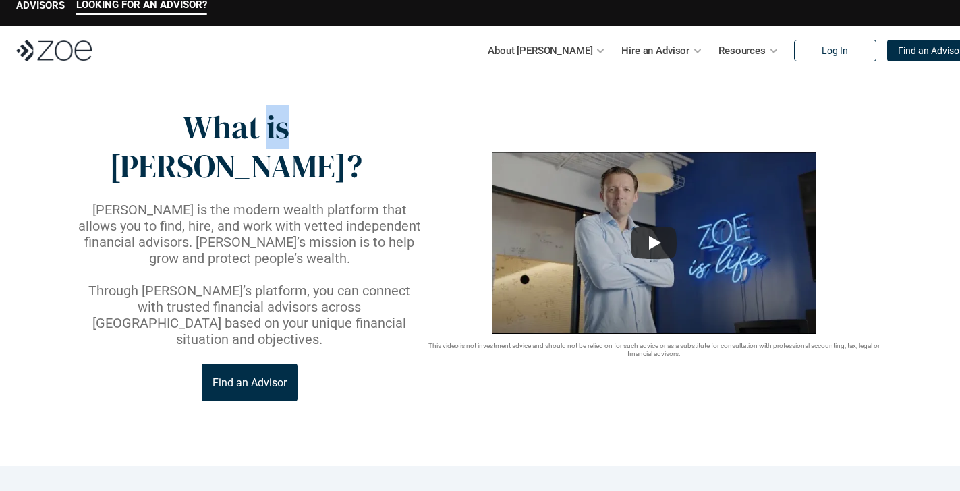
drag, startPoint x: 231, startPoint y: 132, endPoint x: 252, endPoint y: 133, distance: 20.9
click at [252, 133] on p "What is [PERSON_NAME]?" at bounding box center [236, 147] width 320 height 78
drag, startPoint x: 262, startPoint y: 133, endPoint x: 306, endPoint y: 128, distance: 44.1
click at [306, 128] on p "What is [PERSON_NAME]?" at bounding box center [236, 147] width 320 height 78
drag, startPoint x: 218, startPoint y: 136, endPoint x: 152, endPoint y: 133, distance: 66.2
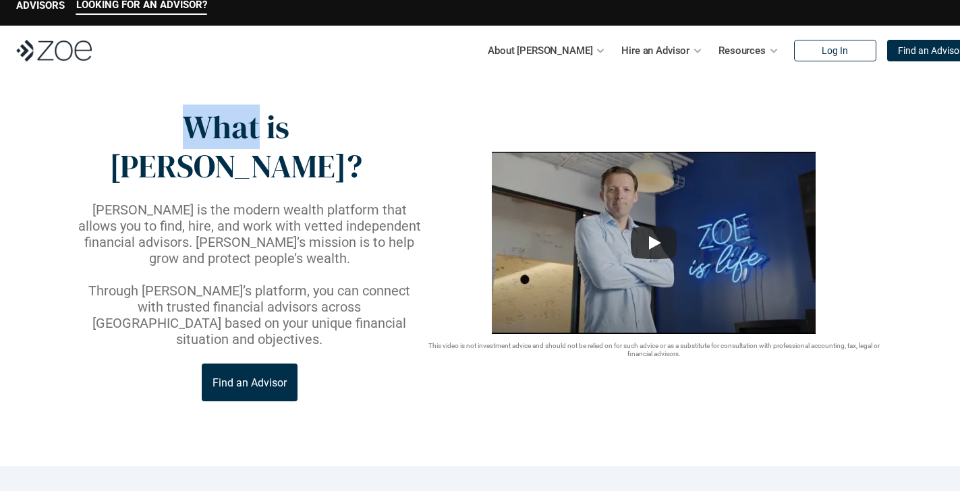
click at [152, 133] on p "What is [PERSON_NAME]?" at bounding box center [236, 147] width 320 height 78
click at [151, 127] on p "What is [PERSON_NAME]?" at bounding box center [236, 147] width 320 height 78
drag, startPoint x: 150, startPoint y: 126, endPoint x: 313, endPoint y: 131, distance: 163.3
click at [313, 131] on p "What is [PERSON_NAME]?" at bounding box center [236, 147] width 320 height 78
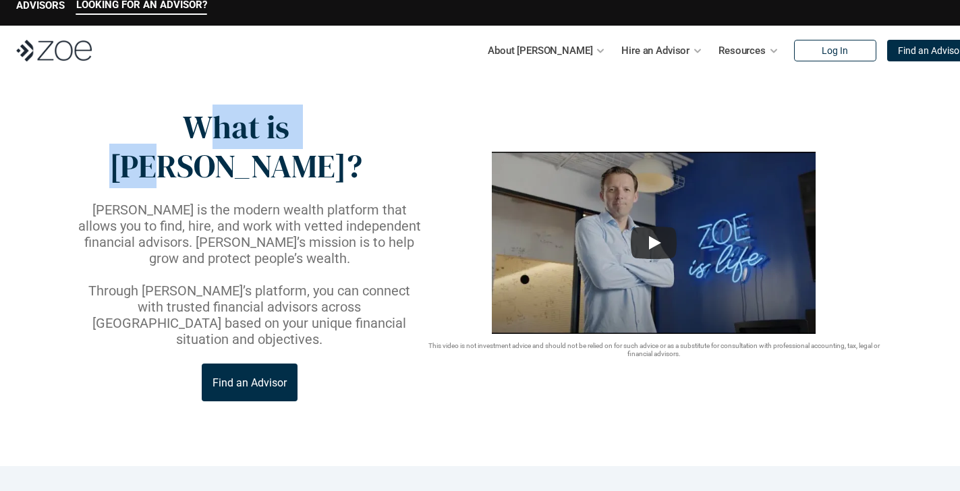
drag, startPoint x: 312, startPoint y: 132, endPoint x: 181, endPoint y: 134, distance: 130.2
click at [181, 134] on p "What is [PERSON_NAME]?" at bounding box center [236, 147] width 320 height 78
click at [177, 134] on p "What is [PERSON_NAME]?" at bounding box center [236, 147] width 320 height 78
drag, startPoint x: 177, startPoint y: 130, endPoint x: 291, endPoint y: 127, distance: 114.0
click at [291, 127] on p "What is [PERSON_NAME]?" at bounding box center [236, 147] width 320 height 78
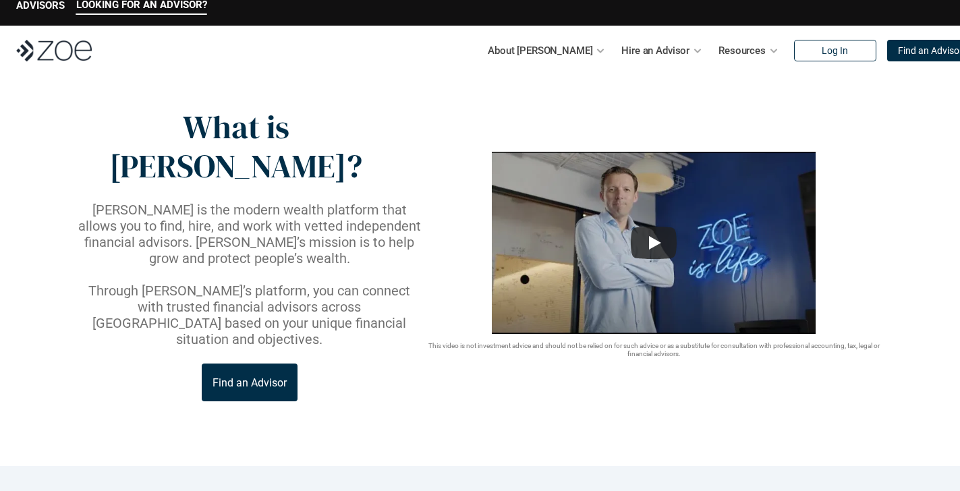
click at [291, 128] on p "What is [PERSON_NAME]?" at bounding box center [236, 147] width 320 height 78
drag, startPoint x: 293, startPoint y: 132, endPoint x: 184, endPoint y: 133, distance: 109.3
click at [185, 133] on p "What is [PERSON_NAME]?" at bounding box center [236, 147] width 320 height 78
drag, startPoint x: 178, startPoint y: 133, endPoint x: 288, endPoint y: 133, distance: 110.0
click at [288, 133] on p "What is [PERSON_NAME]?" at bounding box center [236, 147] width 320 height 78
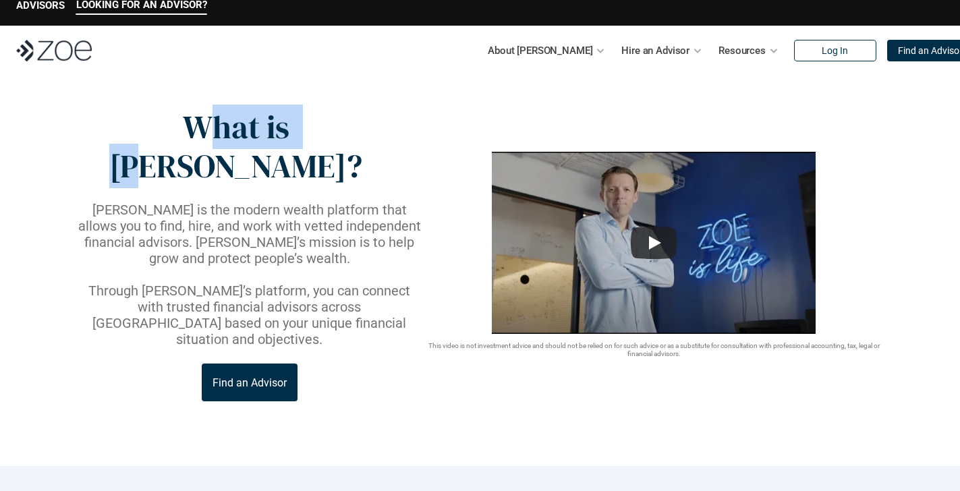
click at [288, 133] on p "What is [PERSON_NAME]?" at bounding box center [236, 147] width 320 height 78
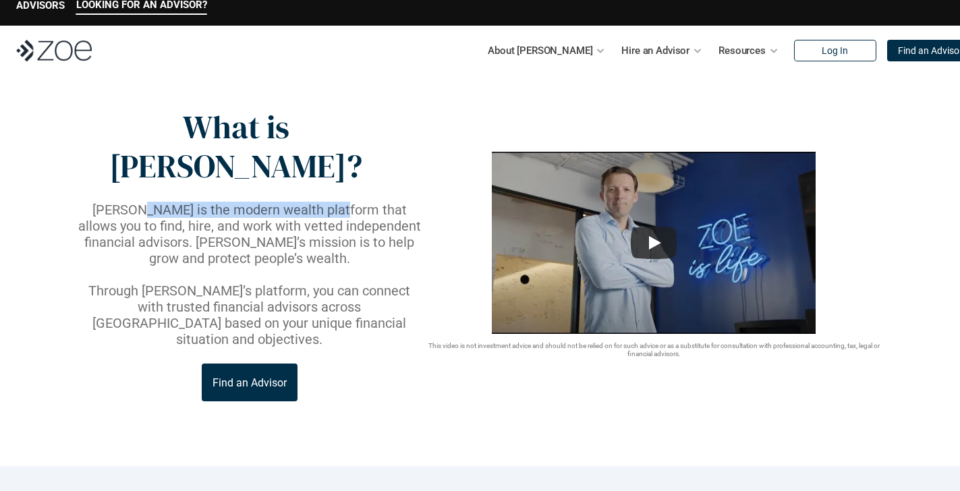
drag, startPoint x: 117, startPoint y: 173, endPoint x: 315, endPoint y: 169, distance: 198.3
click at [315, 202] on p "[PERSON_NAME] is the modern wealth platform that allows you to find, hire, and …" at bounding box center [250, 234] width 348 height 65
drag, startPoint x: 391, startPoint y: 169, endPoint x: 146, endPoint y: 170, distance: 244.9
click at [184, 202] on p "[PERSON_NAME] is the modern wealth platform that allows you to find, hire, and …" at bounding box center [250, 234] width 348 height 65
drag, startPoint x: 117, startPoint y: 171, endPoint x: 363, endPoint y: 171, distance: 245.5
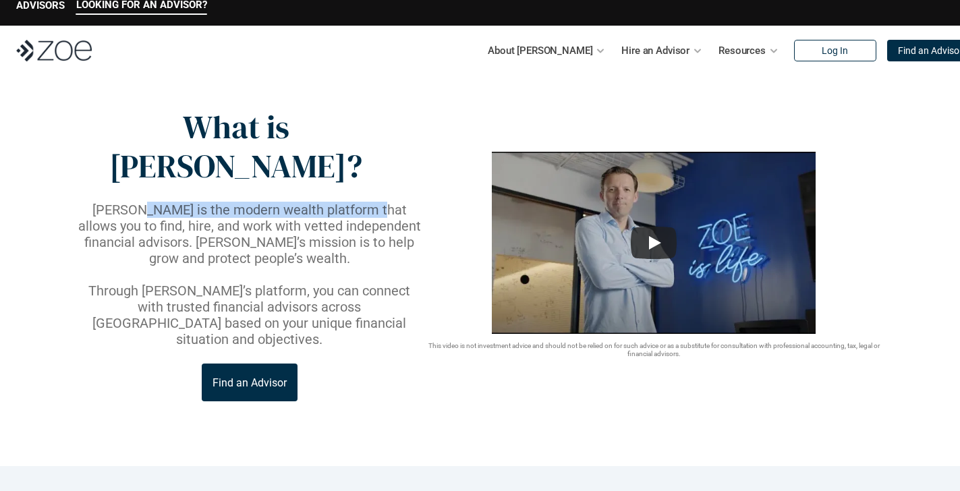
click at [351, 202] on p "[PERSON_NAME] is the modern wealth platform that allows you to find, hire, and …" at bounding box center [250, 234] width 348 height 65
drag, startPoint x: 373, startPoint y: 171, endPoint x: 127, endPoint y: 171, distance: 246.2
click at [129, 202] on p "[PERSON_NAME] is the modern wealth platform that allows you to find, hire, and …" at bounding box center [250, 234] width 348 height 65
drag, startPoint x: 125, startPoint y: 171, endPoint x: 335, endPoint y: 167, distance: 209.1
click at [333, 202] on p "[PERSON_NAME] is the modern wealth platform that allows you to find, hire, and …" at bounding box center [250, 234] width 348 height 65
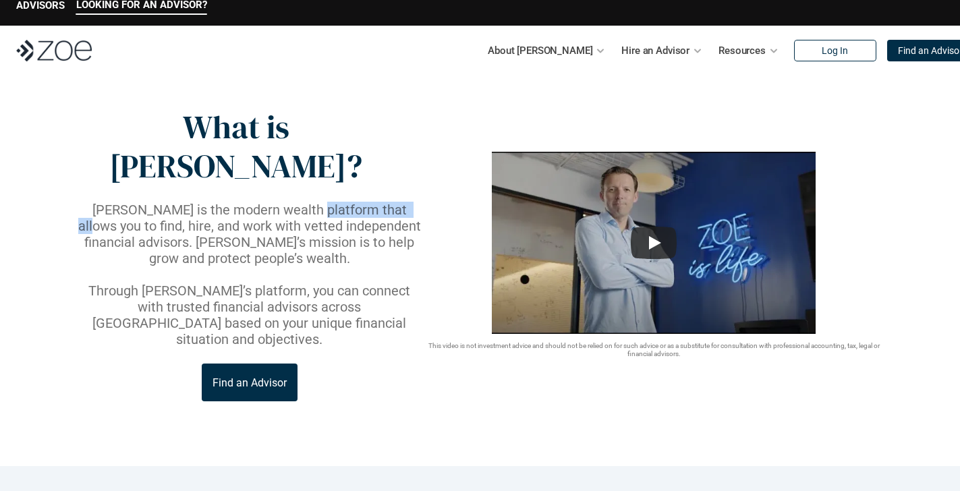
drag, startPoint x: 393, startPoint y: 170, endPoint x: 291, endPoint y: 173, distance: 101.9
click at [291, 202] on p "[PERSON_NAME] is the modern wealth platform that allows you to find, hire, and …" at bounding box center [250, 234] width 348 height 65
drag, startPoint x: 140, startPoint y: 175, endPoint x: 304, endPoint y: 169, distance: 163.4
click at [304, 202] on p "[PERSON_NAME] is the modern wealth platform that allows you to find, hire, and …" at bounding box center [250, 234] width 348 height 65
drag, startPoint x: 350, startPoint y: 171, endPoint x: 151, endPoint y: 175, distance: 199.0
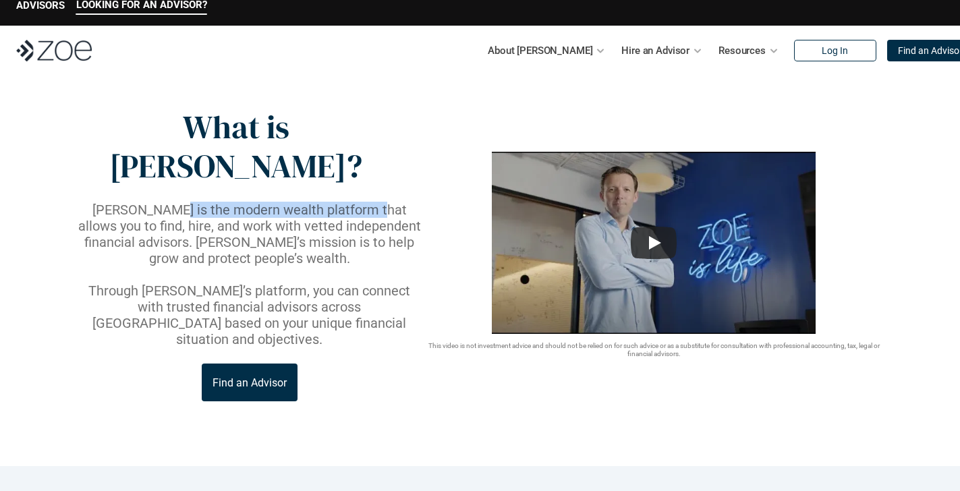
click at [151, 202] on p "[PERSON_NAME] is the modern wealth platform that allows you to find, hire, and …" at bounding box center [250, 234] width 348 height 65
drag, startPoint x: 142, startPoint y: 171, endPoint x: 294, endPoint y: 156, distance: 153.1
click at [293, 156] on div "What is [PERSON_NAME]? [PERSON_NAME] is the modern wealth platform that allows …" at bounding box center [250, 254] width 348 height 293
drag, startPoint x: 376, startPoint y: 171, endPoint x: 142, endPoint y: 165, distance: 234.1
click at [142, 202] on p "[PERSON_NAME] is the modern wealth platform that allows you to find, hire, and …" at bounding box center [250, 234] width 348 height 65
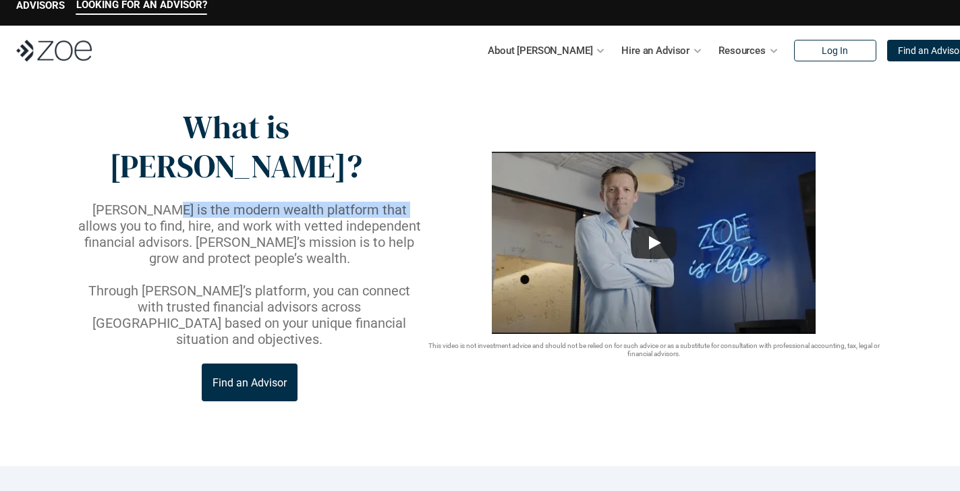
click at [142, 202] on p "[PERSON_NAME] is the modern wealth platform that allows you to find, hire, and …" at bounding box center [250, 234] width 348 height 65
drag, startPoint x: 141, startPoint y: 171, endPoint x: 249, endPoint y: 171, distance: 107.9
click at [249, 202] on p "[PERSON_NAME] is the modern wealth platform that allows you to find, hire, and …" at bounding box center [250, 234] width 348 height 65
drag, startPoint x: 376, startPoint y: 171, endPoint x: 144, endPoint y: 175, distance: 232.1
click at [144, 202] on p "[PERSON_NAME] is the modern wealth platform that allows you to find, hire, and …" at bounding box center [250, 234] width 348 height 65
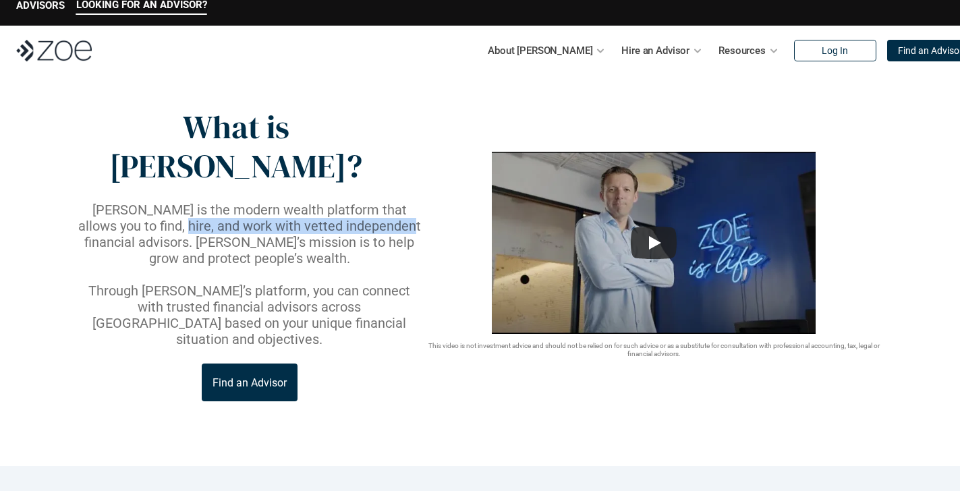
drag, startPoint x: 135, startPoint y: 188, endPoint x: 355, endPoint y: 185, distance: 220.6
click at [355, 202] on p "[PERSON_NAME] is the modern wealth platform that allows you to find, hire, and …" at bounding box center [250, 234] width 348 height 65
drag, startPoint x: 362, startPoint y: 185, endPoint x: 139, endPoint y: 191, distance: 223.3
click at [139, 202] on p "[PERSON_NAME] is the modern wealth platform that allows you to find, hire, and …" at bounding box center [250, 234] width 348 height 65
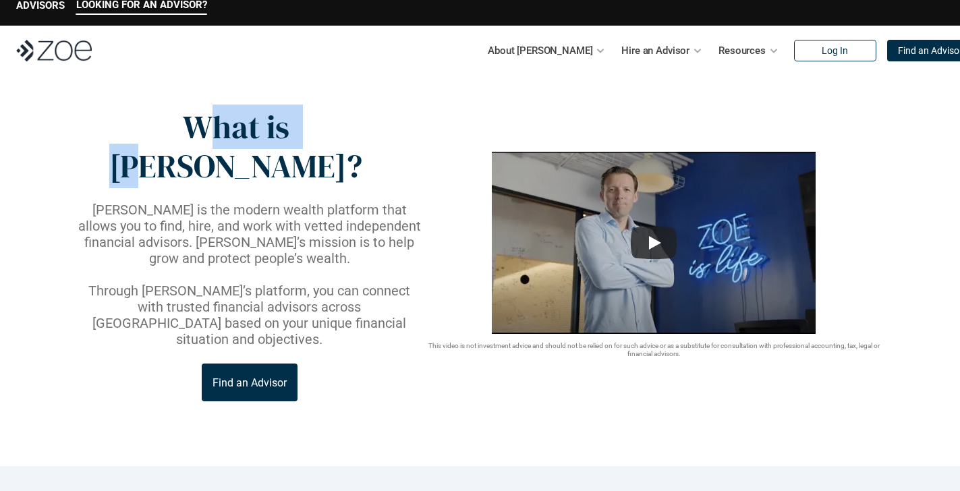
drag, startPoint x: 175, startPoint y: 127, endPoint x: 291, endPoint y: 127, distance: 116.7
click at [291, 127] on p "What is [PERSON_NAME]?" at bounding box center [236, 147] width 320 height 78
click at [290, 128] on p "What is [PERSON_NAME]?" at bounding box center [236, 147] width 320 height 78
drag, startPoint x: 295, startPoint y: 135, endPoint x: 179, endPoint y: 138, distance: 115.4
click at [180, 138] on p "What is [PERSON_NAME]?" at bounding box center [236, 147] width 320 height 78
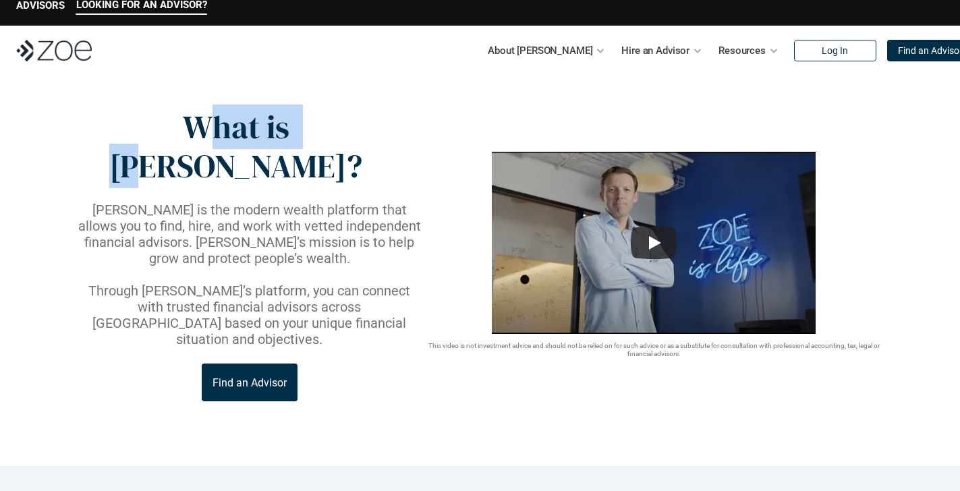
click at [179, 138] on p "What is [PERSON_NAME]?" at bounding box center [236, 147] width 320 height 78
drag, startPoint x: 177, startPoint y: 132, endPoint x: 295, endPoint y: 134, distance: 118.1
click at [295, 134] on p "What is [PERSON_NAME]?" at bounding box center [236, 147] width 320 height 78
drag, startPoint x: 295, startPoint y: 134, endPoint x: 176, endPoint y: 135, distance: 118.7
click at [176, 135] on p "What is [PERSON_NAME]?" at bounding box center [236, 147] width 320 height 78
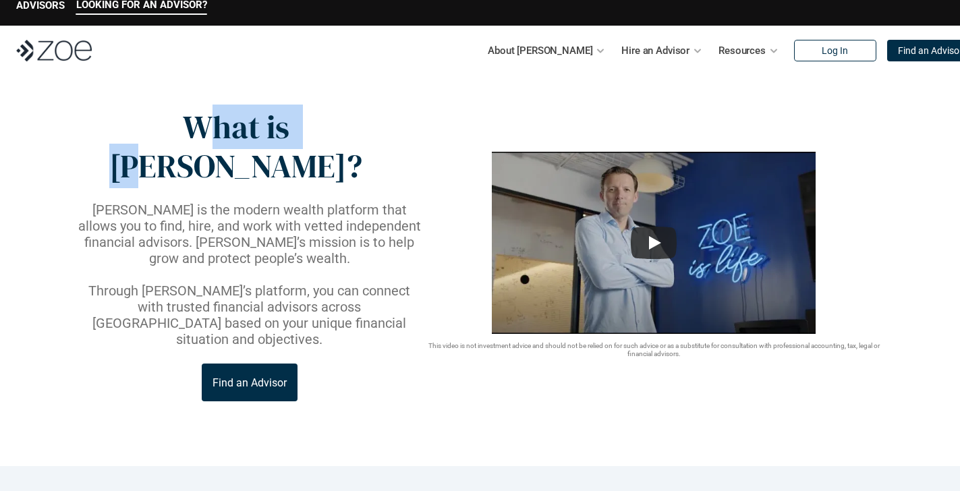
drag, startPoint x: 176, startPoint y: 135, endPoint x: 287, endPoint y: 130, distance: 110.8
click at [287, 130] on p "What is [PERSON_NAME]?" at bounding box center [236, 147] width 320 height 78
drag, startPoint x: 287, startPoint y: 130, endPoint x: 181, endPoint y: 132, distance: 105.9
click at [181, 132] on p "What is [PERSON_NAME]?" at bounding box center [236, 147] width 320 height 78
drag, startPoint x: 180, startPoint y: 132, endPoint x: 287, endPoint y: 135, distance: 106.6
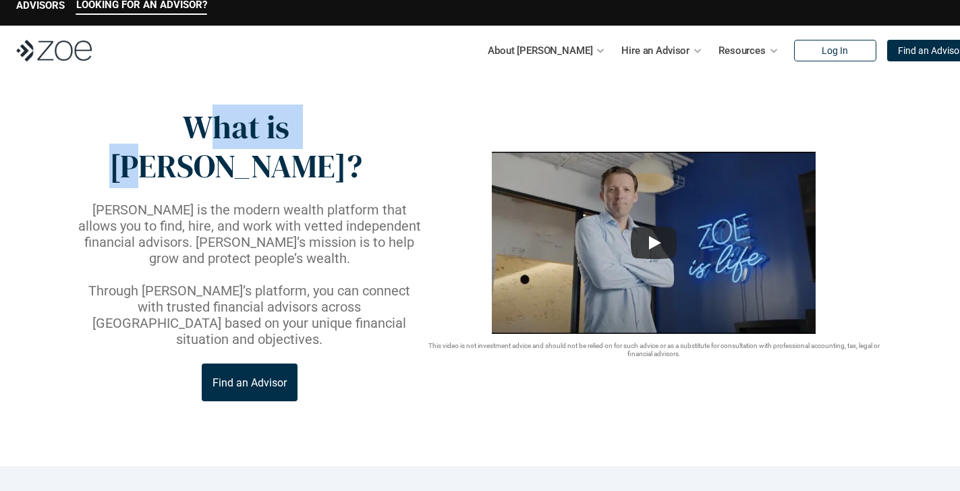
click at [286, 135] on p "What is [PERSON_NAME]?" at bounding box center [236, 147] width 320 height 78
drag, startPoint x: 290, startPoint y: 134, endPoint x: 182, endPoint y: 136, distance: 108.0
click at [182, 136] on p "What is [PERSON_NAME]?" at bounding box center [236, 147] width 320 height 78
drag, startPoint x: 213, startPoint y: 135, endPoint x: 287, endPoint y: 133, distance: 74.2
click at [287, 133] on p "What is [PERSON_NAME]?" at bounding box center [236, 147] width 320 height 78
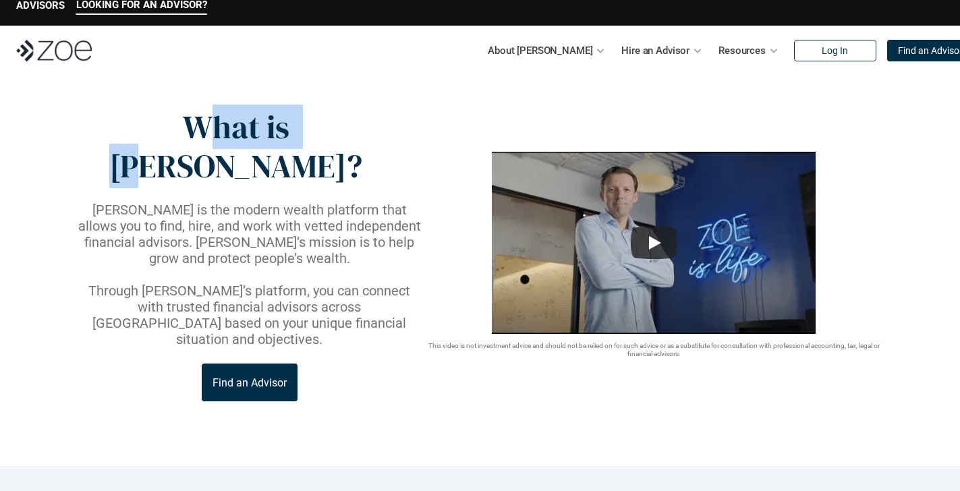
drag, startPoint x: 294, startPoint y: 133, endPoint x: 171, endPoint y: 136, distance: 123.5
click at [171, 136] on p "What is [PERSON_NAME]?" at bounding box center [236, 147] width 320 height 78
click at [302, 133] on p "What is [PERSON_NAME]?" at bounding box center [236, 147] width 320 height 78
click at [178, 136] on p "What is [PERSON_NAME]?" at bounding box center [236, 147] width 320 height 78
click at [303, 133] on p "What is [PERSON_NAME]?" at bounding box center [236, 147] width 320 height 78
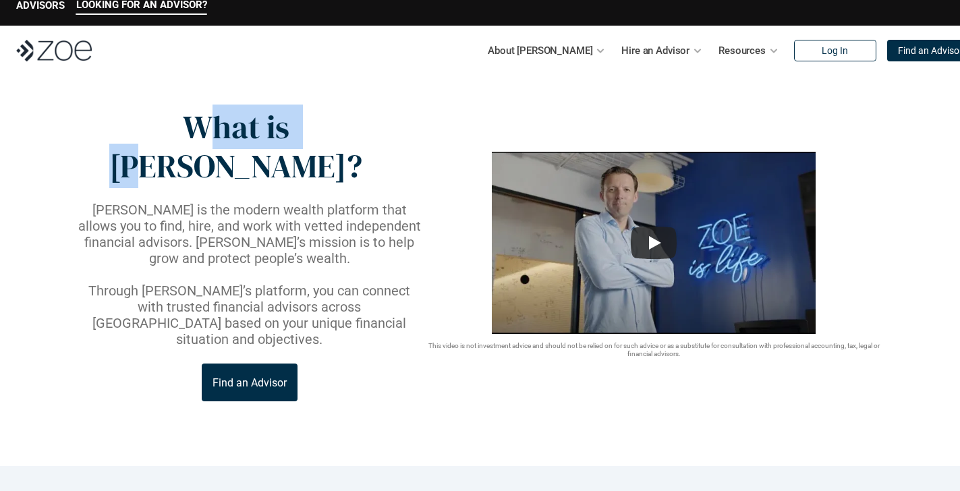
click at [183, 132] on p "What is [PERSON_NAME]?" at bounding box center [236, 147] width 320 height 78
click at [288, 139] on p "What is [PERSON_NAME]?" at bounding box center [236, 147] width 320 height 78
click at [171, 133] on p "What is [PERSON_NAME]?" at bounding box center [236, 147] width 320 height 78
click at [176, 133] on p "What is [PERSON_NAME]?" at bounding box center [236, 147] width 320 height 78
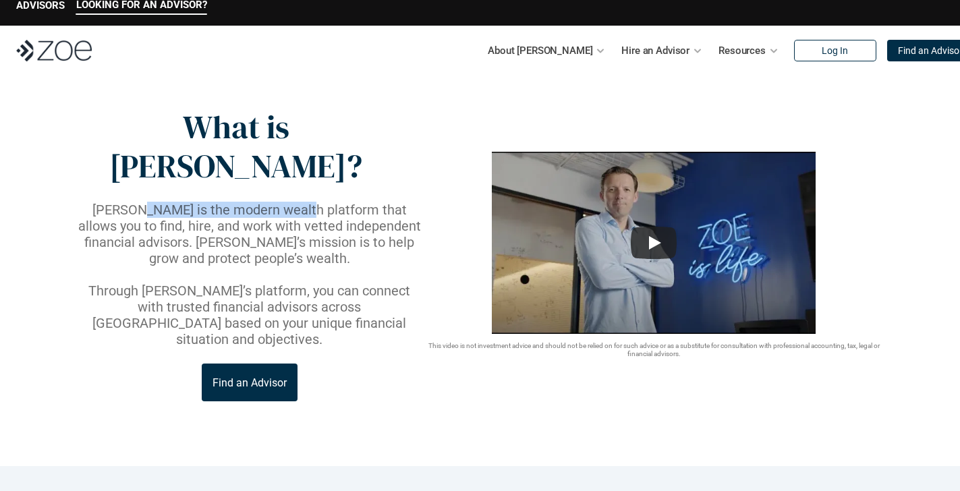
click at [283, 202] on p "[PERSON_NAME] is the modern wealth platform that allows you to find, hire, and …" at bounding box center [250, 234] width 348 height 65
click at [117, 202] on p "[PERSON_NAME] is the modern wealth platform that allows you to find, hire, and …" at bounding box center [250, 234] width 348 height 65
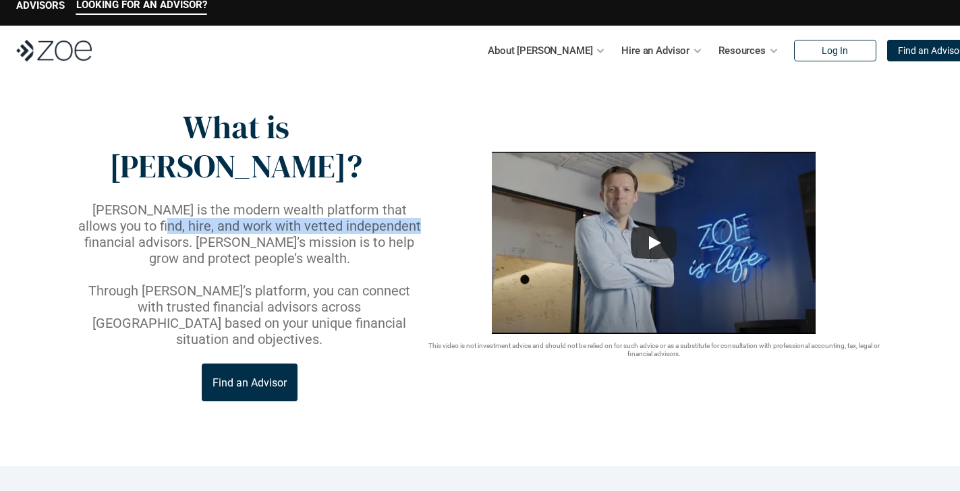
click at [363, 202] on p "[PERSON_NAME] is the modern wealth platform that allows you to find, hire, and …" at bounding box center [250, 234] width 348 height 65
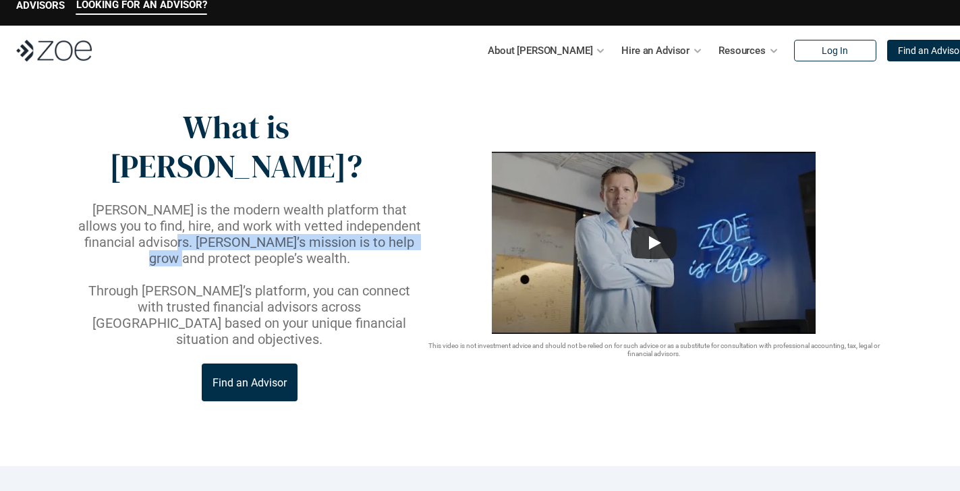
click at [111, 204] on p "[PERSON_NAME] is the modern wealth platform that allows you to find, hire, and …" at bounding box center [250, 234] width 348 height 65
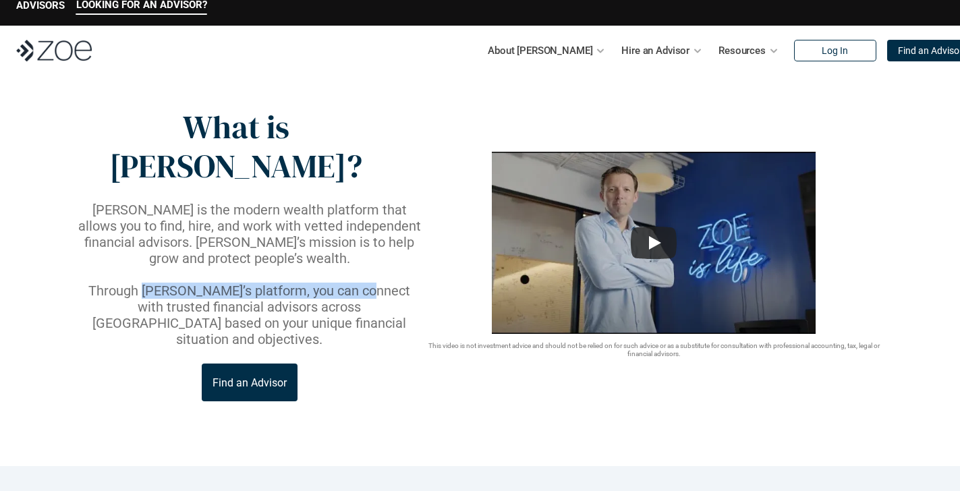
click at [359, 283] on p "Through [PERSON_NAME]’s platform, you can connect with trusted financial adviso…" at bounding box center [250, 315] width 348 height 65
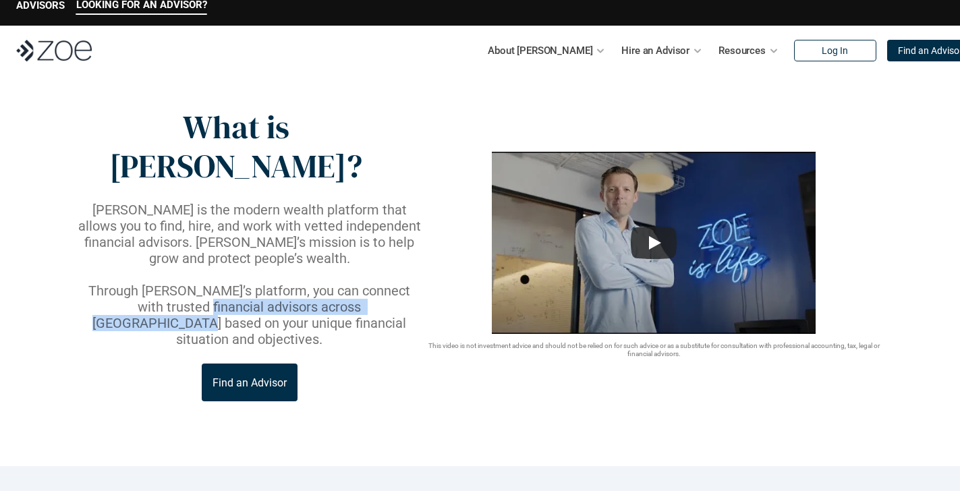
click at [133, 283] on p "Through [PERSON_NAME]’s platform, you can connect with trusted financial adviso…" at bounding box center [250, 315] width 348 height 65
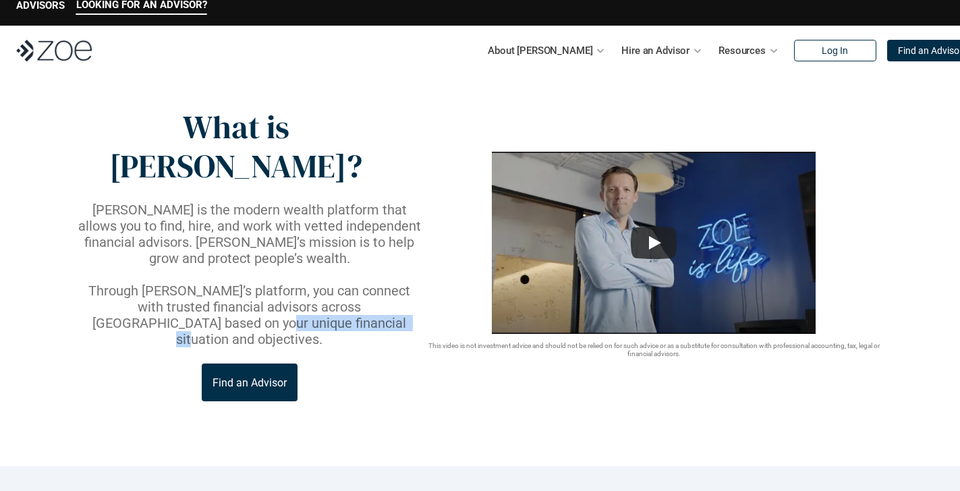
click at [303, 283] on p "Through [PERSON_NAME]’s platform, you can connect with trusted financial adviso…" at bounding box center [250, 315] width 348 height 65
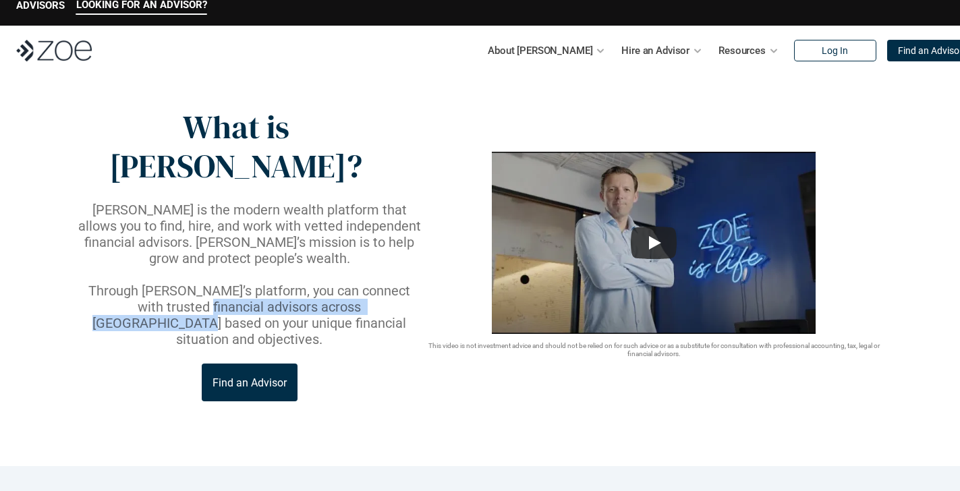
click at [133, 283] on p "Through [PERSON_NAME]’s platform, you can connect with trusted financial adviso…" at bounding box center [250, 315] width 348 height 65
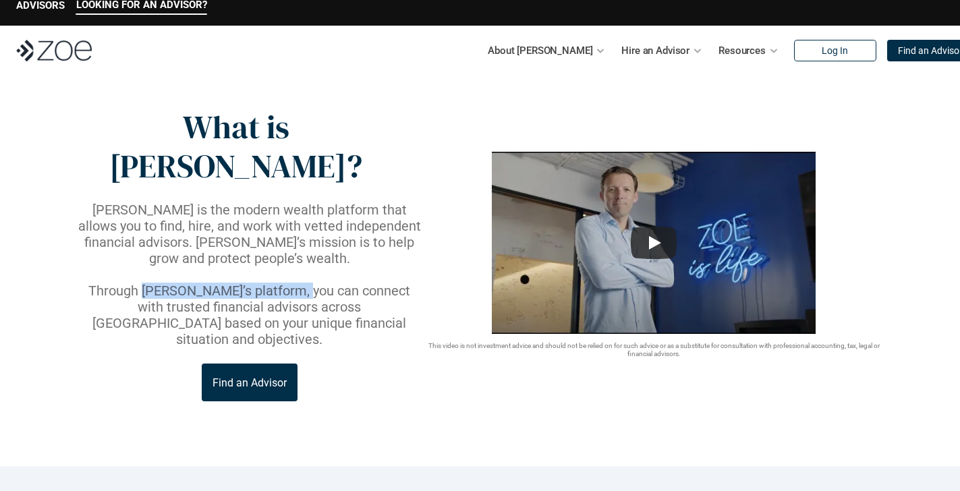
click at [297, 283] on p "Through [PERSON_NAME]’s platform, you can connect with trusted financial adviso…" at bounding box center [250, 315] width 348 height 65
click at [273, 202] on p "[PERSON_NAME] is the modern wealth platform that allows you to find, hire, and …" at bounding box center [250, 234] width 348 height 65
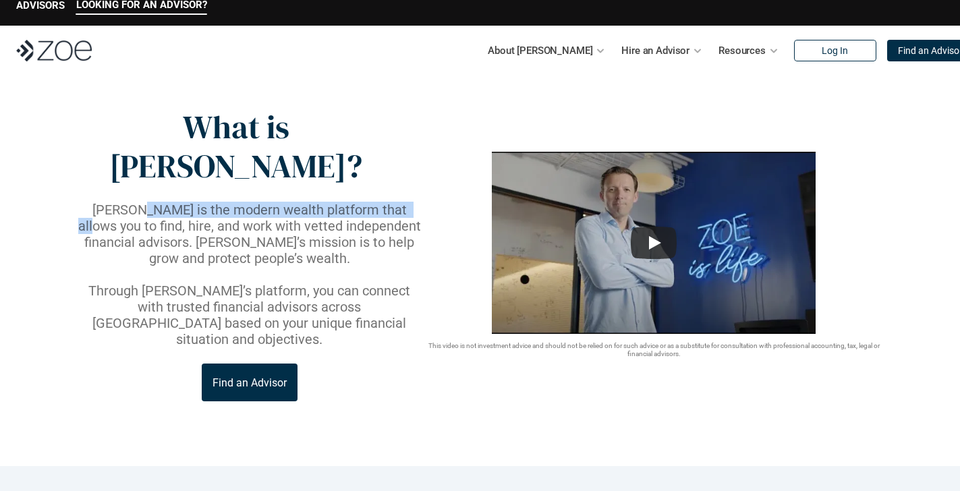
click at [118, 202] on p "[PERSON_NAME] is the modern wealth platform that allows you to find, hire, and …" at bounding box center [250, 234] width 348 height 65
